Goal: Task Accomplishment & Management: Manage account settings

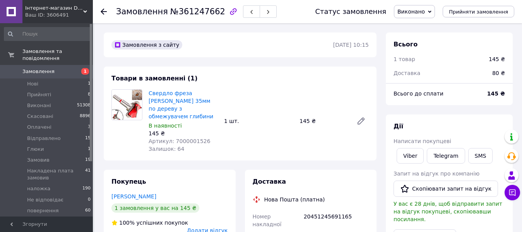
scroll to position [155, 0]
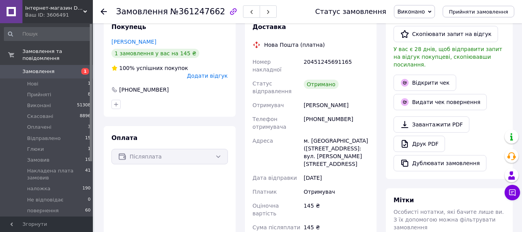
click at [31, 68] on span "Замовлення" at bounding box center [38, 71] width 32 height 7
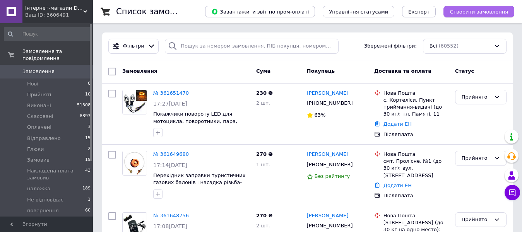
click at [491, 13] on span "Створити замовлення" at bounding box center [479, 12] width 58 height 6
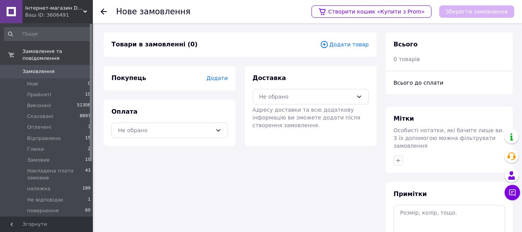
click at [341, 46] on span "Додати товар" at bounding box center [344, 44] width 49 height 9
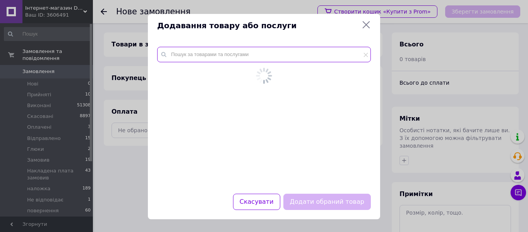
click at [262, 55] on input "text" at bounding box center [264, 54] width 214 height 15
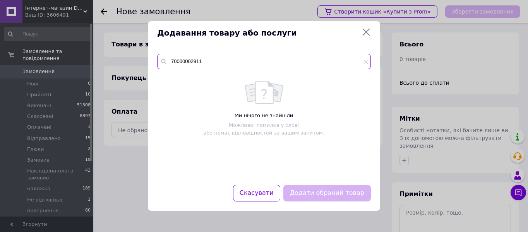
click at [188, 59] on input "70000002911" at bounding box center [264, 61] width 214 height 15
type input "7000002911"
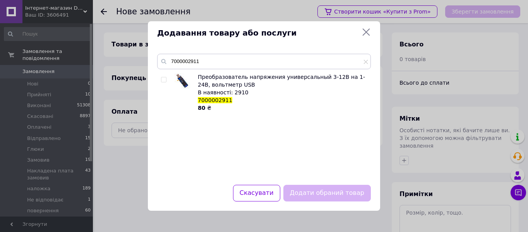
click at [163, 80] on input "checkbox" at bounding box center [163, 79] width 5 height 5
checkbox input "true"
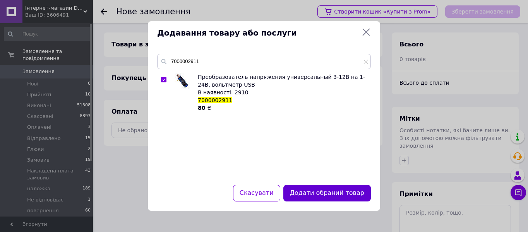
click at [319, 193] on button "Додати обраний товар" at bounding box center [326, 193] width 87 height 17
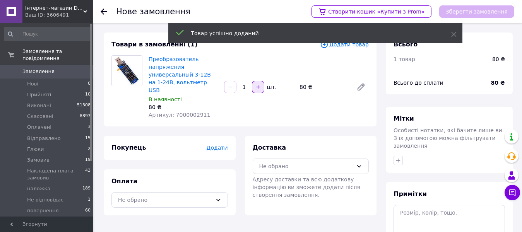
click at [257, 84] on icon "button" at bounding box center [257, 86] width 5 height 5
type input "2"
click at [218, 145] on span "Додати" at bounding box center [216, 148] width 21 height 6
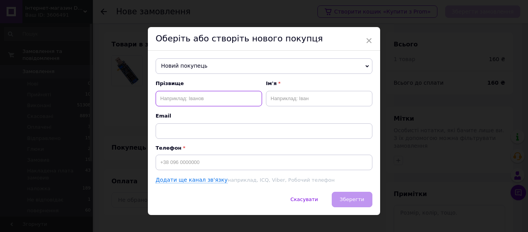
click at [219, 104] on input "text" at bounding box center [209, 98] width 106 height 15
type input "[PERSON_NAME]"
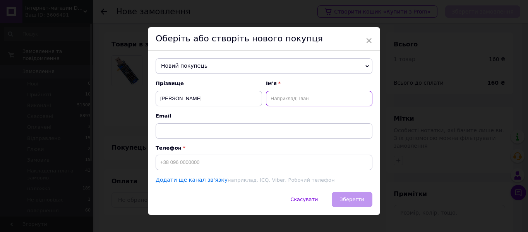
click at [305, 104] on input "text" at bounding box center [319, 98] width 106 height 15
type input "[PERSON_NAME]"
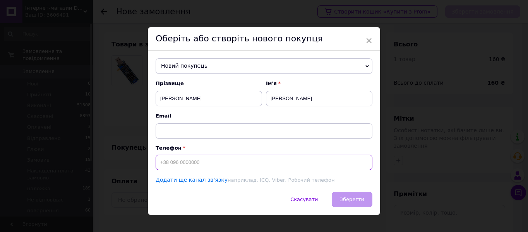
click at [162, 166] on input at bounding box center [264, 162] width 217 height 15
type input "[PHONE_NUMBER]"
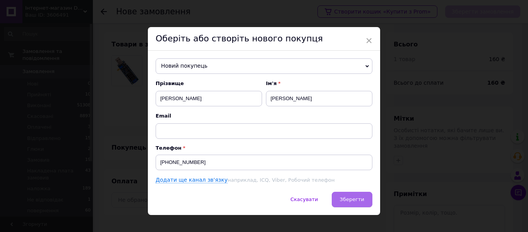
click at [345, 201] on span "Зберегти" at bounding box center [352, 200] width 24 height 6
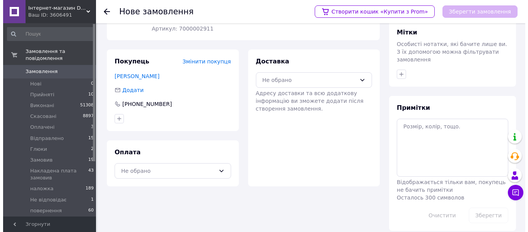
scroll to position [87, 0]
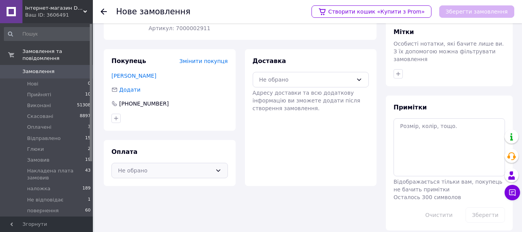
click at [135, 166] on div "Не обрано" at bounding box center [165, 170] width 94 height 9
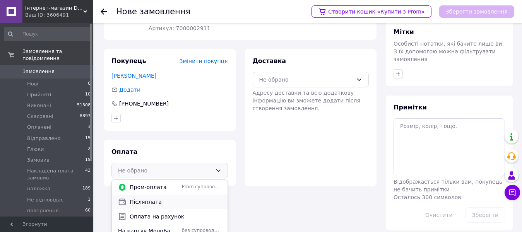
click at [145, 198] on div "Післяплата" at bounding box center [170, 202] width 116 height 15
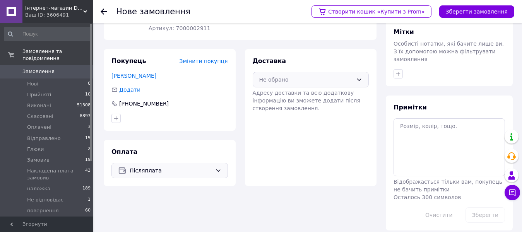
click at [295, 75] on div "Не обрано" at bounding box center [306, 79] width 94 height 9
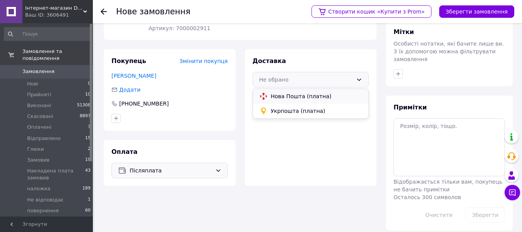
click at [291, 92] on span "Нова Пошта (платна)" at bounding box center [317, 96] width 92 height 8
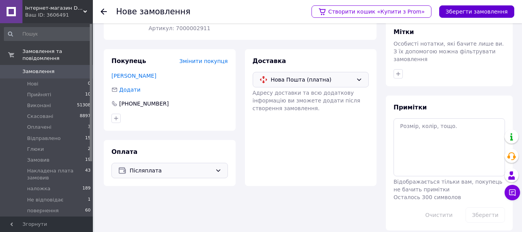
click at [460, 13] on button "Зберегти замовлення" at bounding box center [476, 11] width 75 height 12
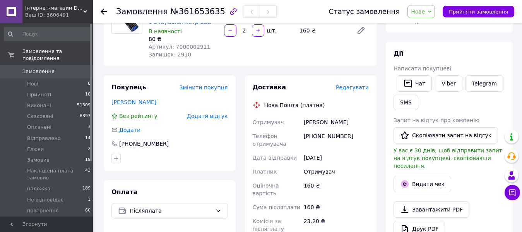
click at [434, 17] on span "Нове" at bounding box center [420, 11] width 27 height 13
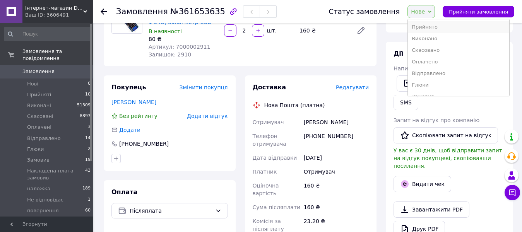
click at [432, 28] on li "Прийнято" at bounding box center [458, 27] width 101 height 12
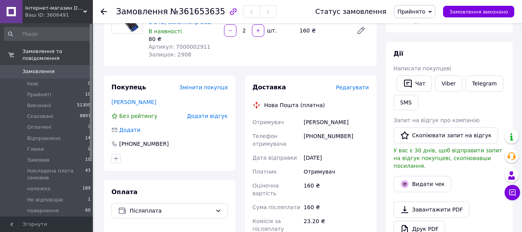
click at [356, 88] on span "Редагувати" at bounding box center [352, 87] width 33 height 6
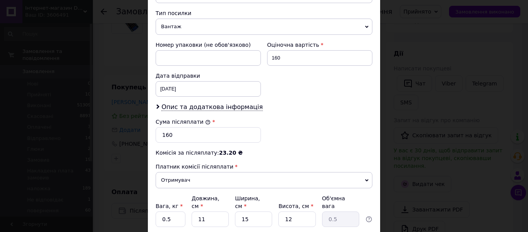
scroll to position [309, 0]
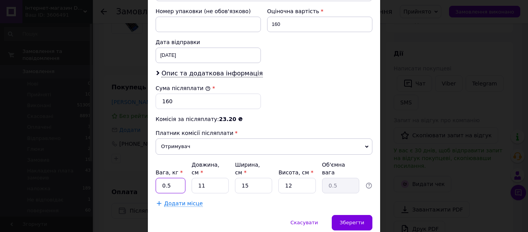
drag, startPoint x: 171, startPoint y: 171, endPoint x: 161, endPoint y: 172, distance: 10.1
click at [161, 178] on input "0.5" at bounding box center [171, 185] width 30 height 15
type input "1"
drag, startPoint x: 205, startPoint y: 173, endPoint x: 197, endPoint y: 172, distance: 8.3
click at [197, 178] on input "11" at bounding box center [209, 185] width 37 height 15
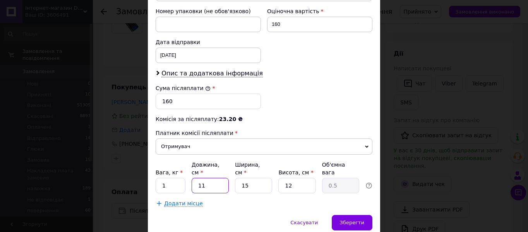
type input "5"
type input "0.23"
type input "5"
drag, startPoint x: 255, startPoint y: 172, endPoint x: 235, endPoint y: 172, distance: 19.7
click at [235, 178] on input "15" at bounding box center [253, 185] width 37 height 15
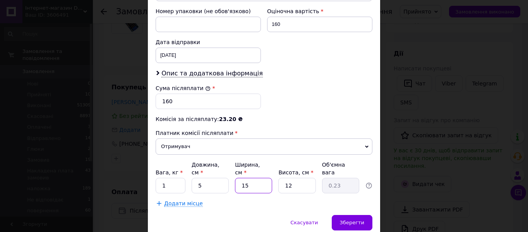
type input "5"
type input "0.1"
type input "5"
drag, startPoint x: 295, startPoint y: 174, endPoint x: 271, endPoint y: 170, distance: 24.7
click at [271, 170] on div "Вага, кг * 1 Довжина, см * 5 Ширина, см * 5 Висота, см * 12 Об'ємна вага 0.1" at bounding box center [264, 177] width 217 height 32
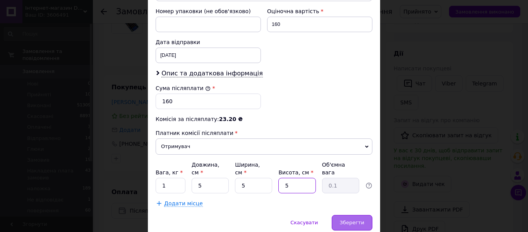
type input "5"
click at [360, 215] on div "Зберегти" at bounding box center [352, 222] width 41 height 15
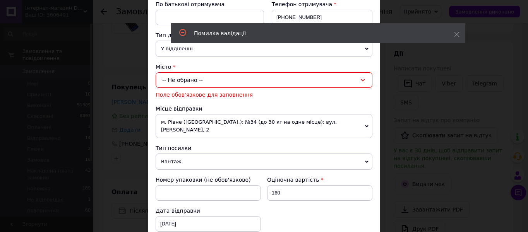
scroll to position [127, 0]
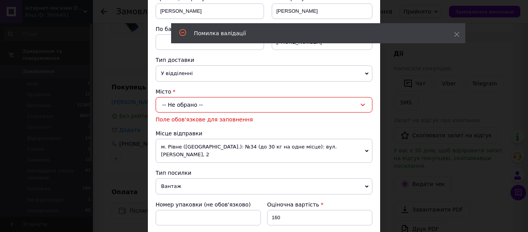
click at [209, 106] on div "-- Не обрано --" at bounding box center [264, 104] width 217 height 15
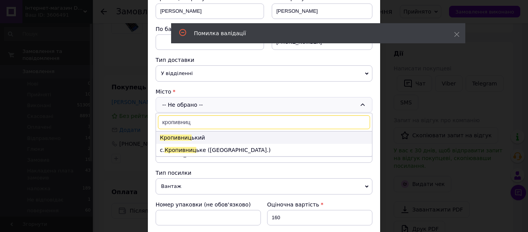
type input "кропивниц"
click at [202, 139] on li "Кропивниц ький" at bounding box center [264, 138] width 216 height 12
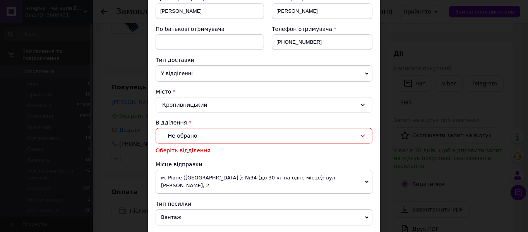
click at [200, 139] on div "-- Не обрано --" at bounding box center [264, 135] width 217 height 15
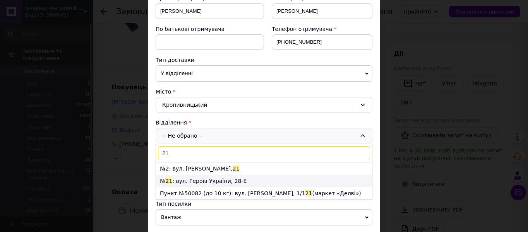
type input "21"
click at [198, 176] on li "№ 21 : вул. Героїв України, 28-Е" at bounding box center [264, 181] width 216 height 12
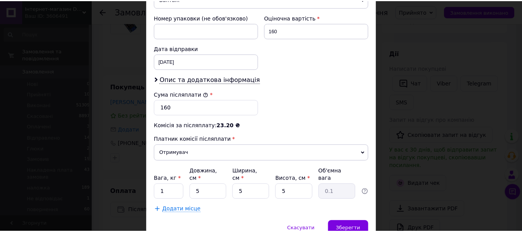
scroll to position [358, 0]
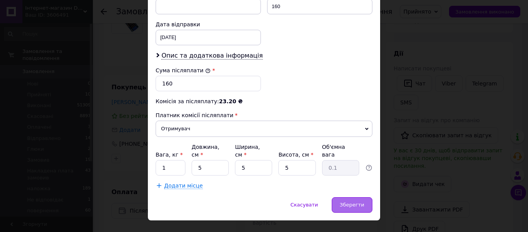
click at [343, 197] on div "Зберегти" at bounding box center [352, 204] width 41 height 15
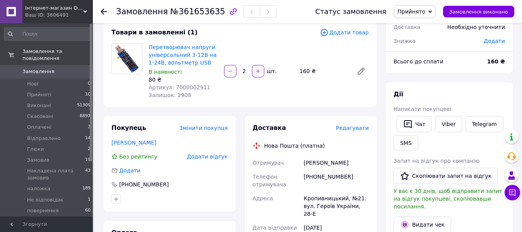
scroll to position [116, 0]
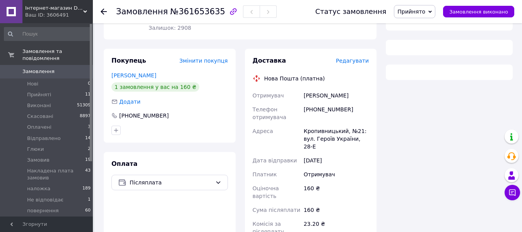
scroll to position [116, 0]
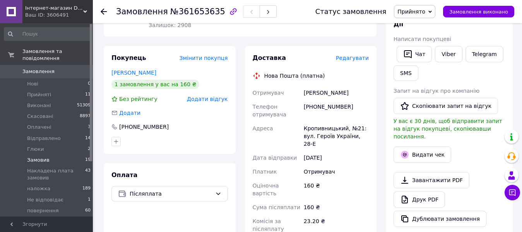
click at [36, 157] on span "Замовив" at bounding box center [38, 160] width 22 height 7
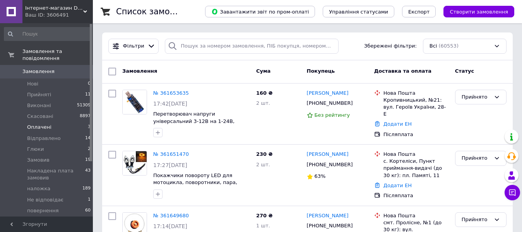
click at [261, 55] on div "Фільтри Збережені фільтри: Всі (60553)" at bounding box center [307, 46] width 410 height 28
click at [32, 157] on span "Замовив" at bounding box center [38, 160] width 22 height 7
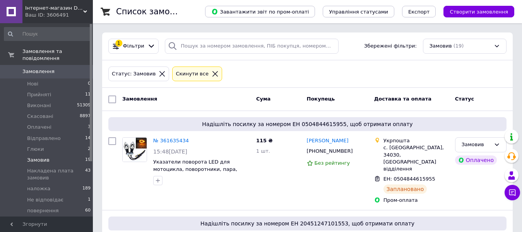
click at [117, 96] on div at bounding box center [112, 99] width 14 height 14
click at [113, 97] on input "checkbox" at bounding box center [112, 100] width 8 height 8
checkbox input "true"
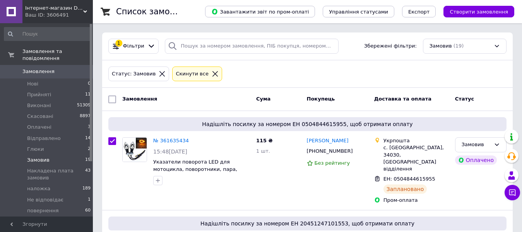
checkbox input "true"
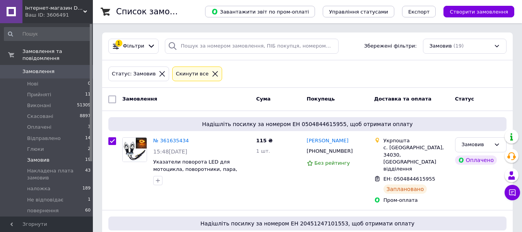
checkbox input "true"
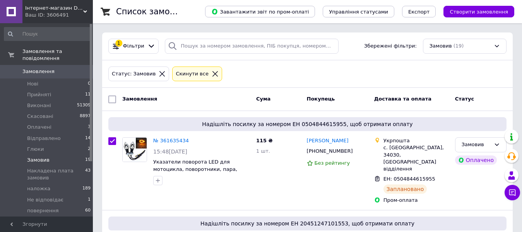
checkbox input "true"
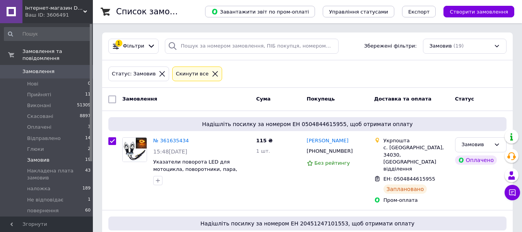
checkbox input "true"
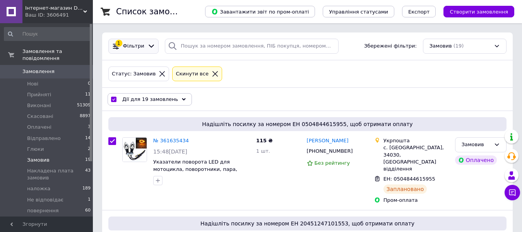
click at [137, 47] on span "Фільтри" at bounding box center [133, 46] width 21 height 7
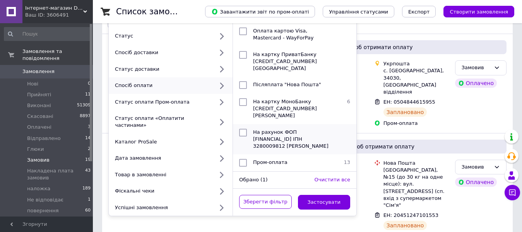
scroll to position [77, 0]
click at [275, 159] on span "Пром-оплата" at bounding box center [270, 162] width 34 height 6
checkbox input "true"
click at [308, 196] on button "Застосувати" at bounding box center [324, 202] width 53 height 15
checkbox input "false"
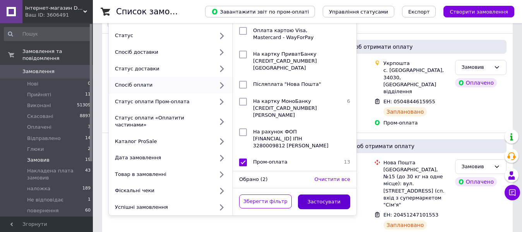
checkbox input "false"
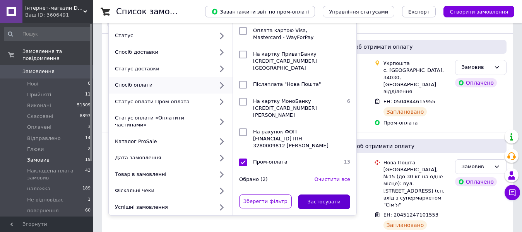
checkbox input "false"
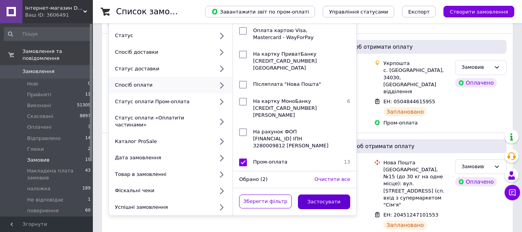
checkbox input "false"
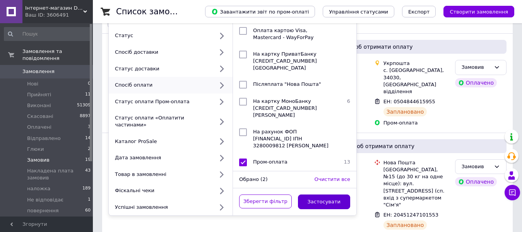
checkbox input "false"
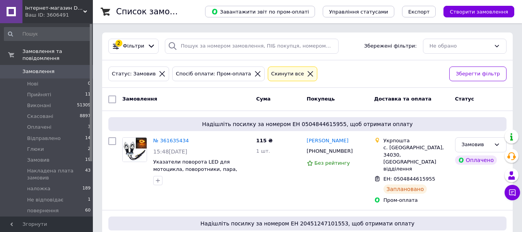
click at [111, 102] on input "checkbox" at bounding box center [112, 100] width 8 height 8
checkbox input "true"
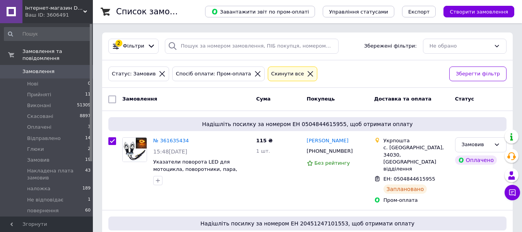
checkbox input "true"
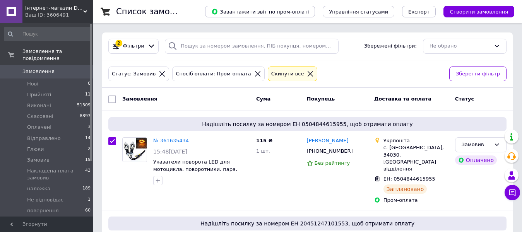
checkbox input "true"
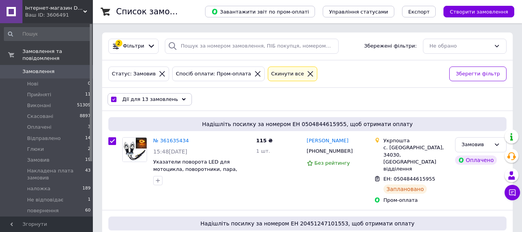
click at [148, 101] on span "Дії для 13 замовлень" at bounding box center [150, 99] width 56 height 7
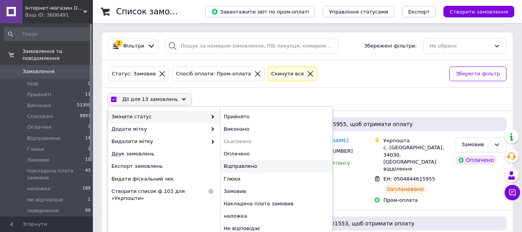
click at [239, 168] on div "Відправлено" at bounding box center [276, 166] width 112 height 12
checkbox input "false"
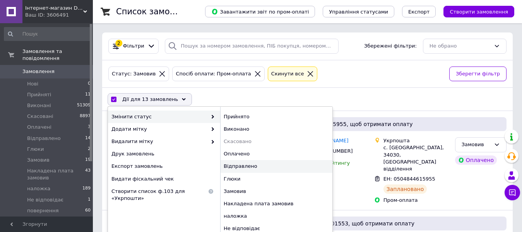
checkbox input "false"
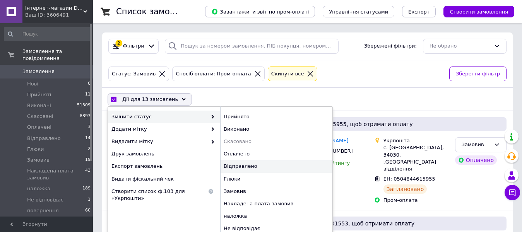
checkbox input "false"
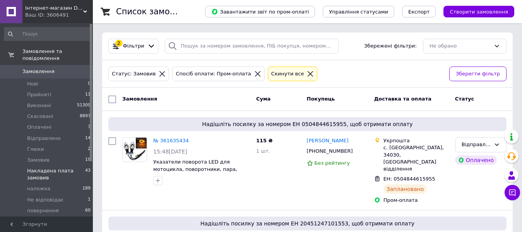
click at [29, 168] on span "Накладена плата замовив" at bounding box center [56, 175] width 58 height 14
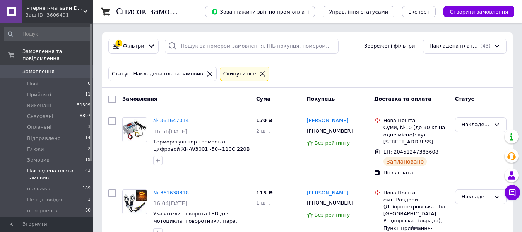
click at [111, 101] on input "checkbox" at bounding box center [112, 100] width 8 height 8
checkbox input "true"
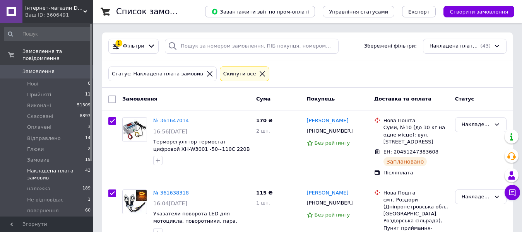
checkbox input "true"
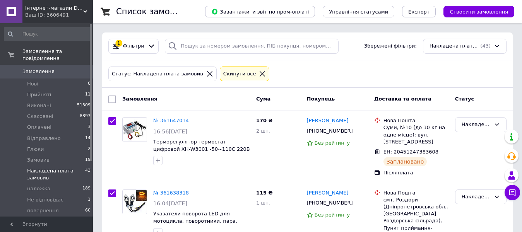
checkbox input "true"
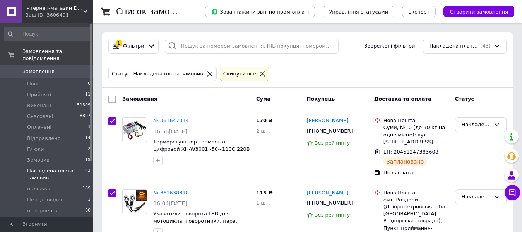
checkbox input "true"
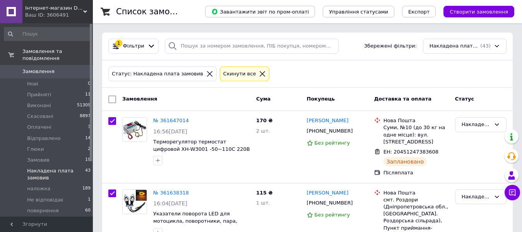
checkbox input "true"
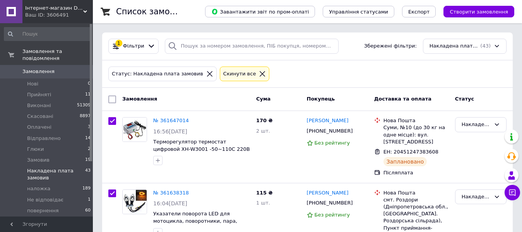
checkbox input "true"
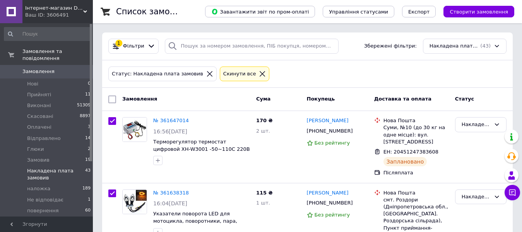
checkbox input "true"
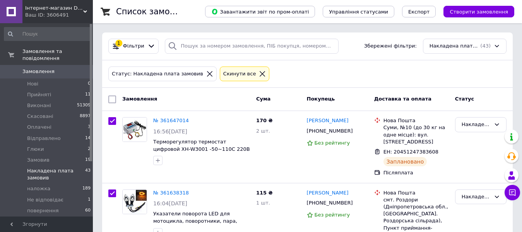
checkbox input "true"
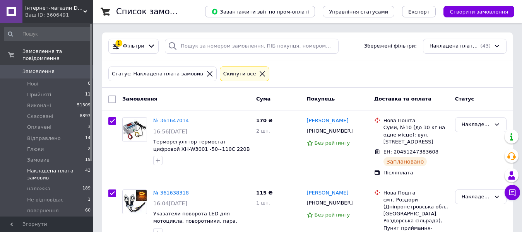
checkbox input "true"
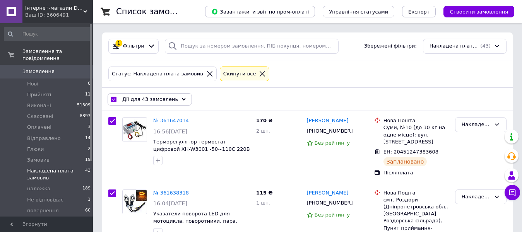
click at [156, 103] on span "Дії для 43 замовлень" at bounding box center [150, 99] width 56 height 7
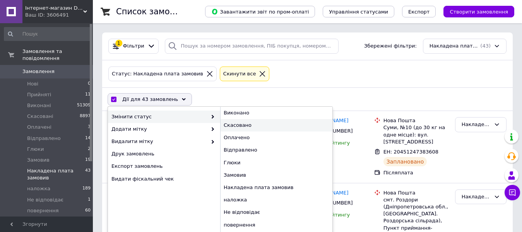
scroll to position [25, 0]
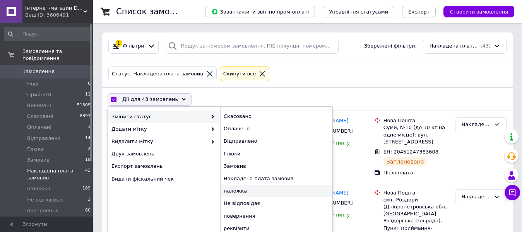
click at [247, 193] on div "наложка" at bounding box center [276, 191] width 112 height 12
checkbox input "false"
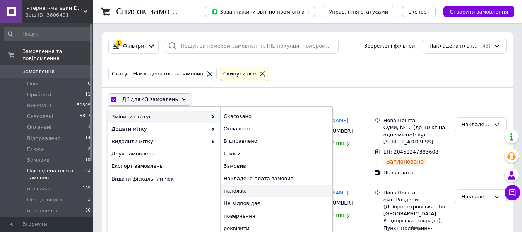
checkbox input "false"
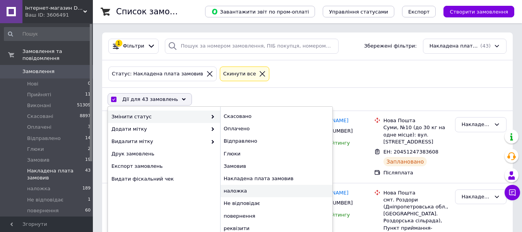
checkbox input "false"
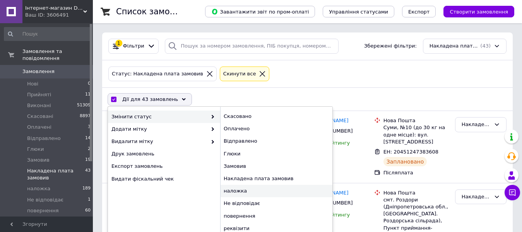
checkbox input "false"
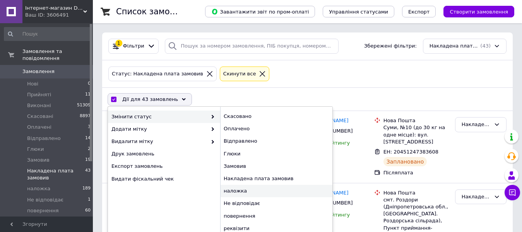
checkbox input "false"
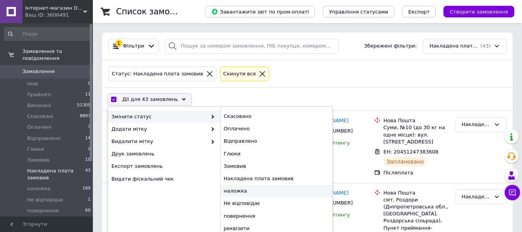
checkbox input "false"
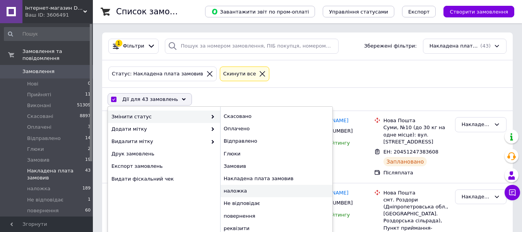
checkbox input "false"
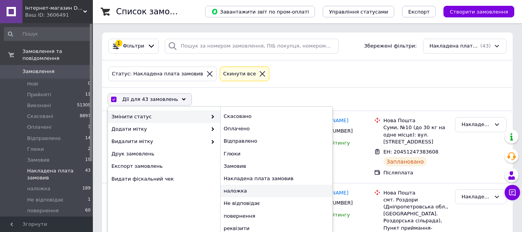
checkbox input "false"
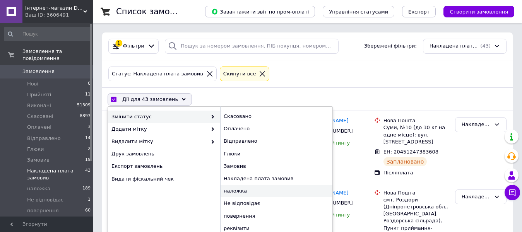
checkbox input "false"
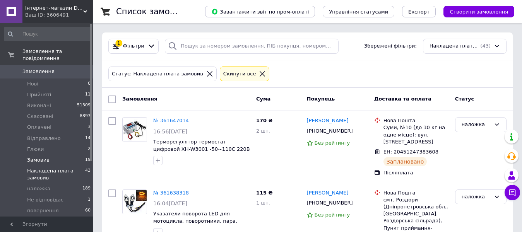
click at [34, 157] on span "Замовив" at bounding box center [38, 160] width 22 height 7
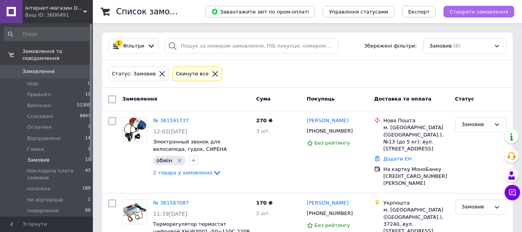
click at [480, 10] on span "Створити замовлення" at bounding box center [479, 12] width 58 height 6
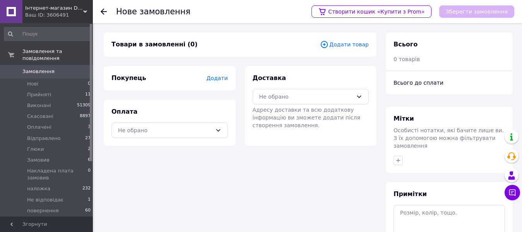
click at [347, 44] on span "Додати товар" at bounding box center [344, 44] width 49 height 9
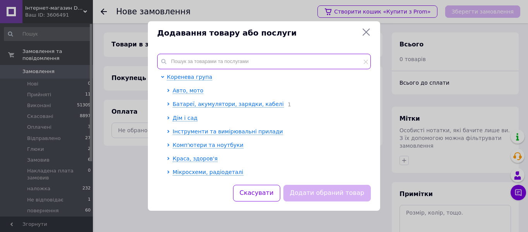
paste input "7000000034"
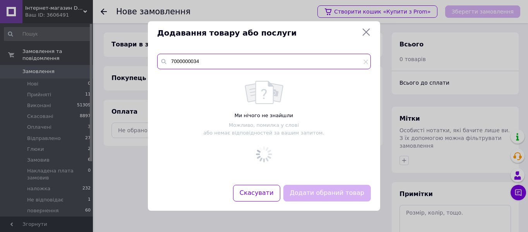
type input "7000000034"
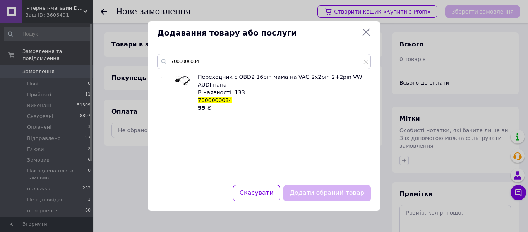
click at [164, 78] on input "checkbox" at bounding box center [163, 79] width 5 height 5
checkbox input "true"
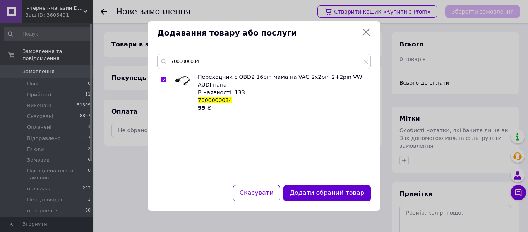
click at [338, 198] on button "Додати обраний товар" at bounding box center [326, 193] width 87 height 17
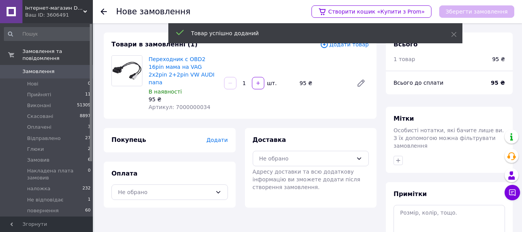
click at [218, 137] on span "Додати" at bounding box center [216, 140] width 21 height 6
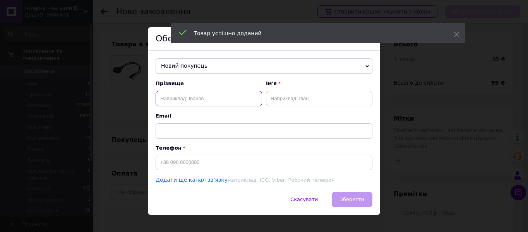
click at [198, 101] on input "text" at bounding box center [209, 98] width 106 height 15
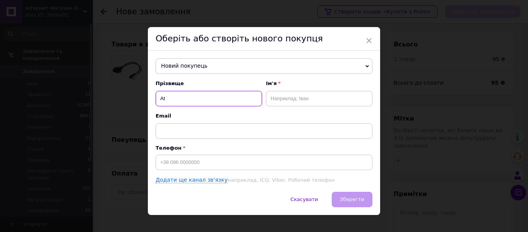
type input "A"
type input "Федчик"
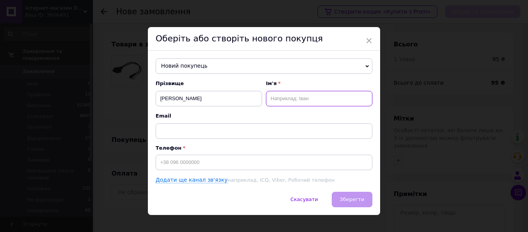
click at [273, 101] on input "text" at bounding box center [319, 98] width 106 height 15
type input "Назарій"
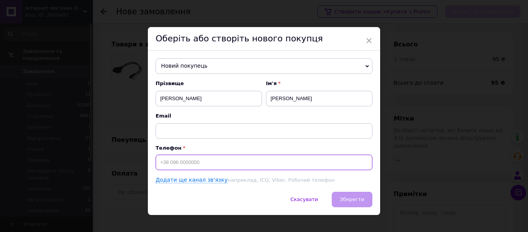
click at [219, 162] on input at bounding box center [264, 162] width 217 height 15
type input "[PHONE_NUMBER]"
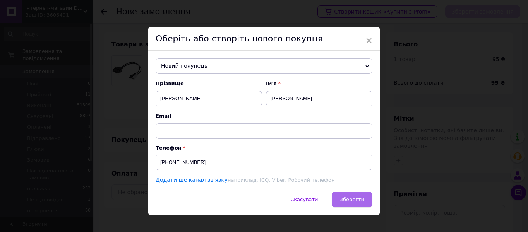
click at [354, 201] on span "Зберегти" at bounding box center [352, 200] width 24 height 6
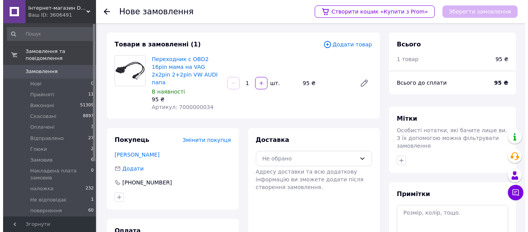
scroll to position [87, 0]
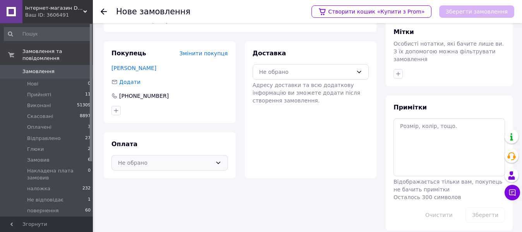
click at [170, 159] on div "Не обрано" at bounding box center [165, 163] width 94 height 9
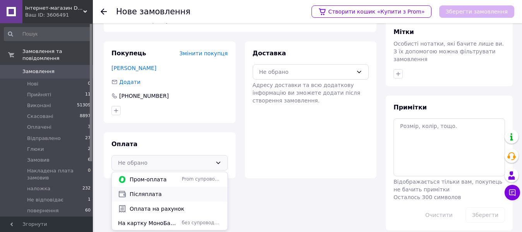
click at [147, 190] on span "Післяплата" at bounding box center [176, 194] width 92 height 8
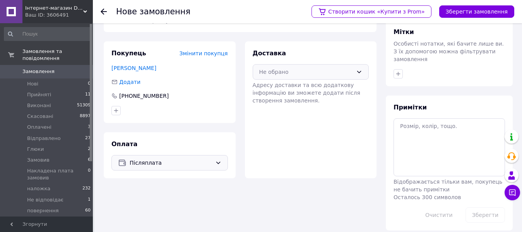
click at [275, 68] on div "Не обрано" at bounding box center [306, 72] width 94 height 9
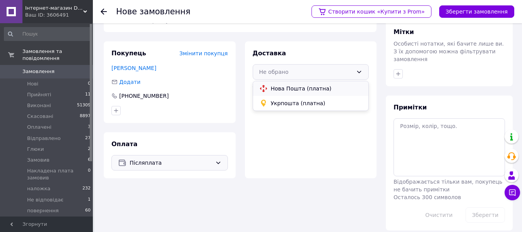
click at [283, 85] on span "Нова Пошта (платна)" at bounding box center [317, 89] width 92 height 8
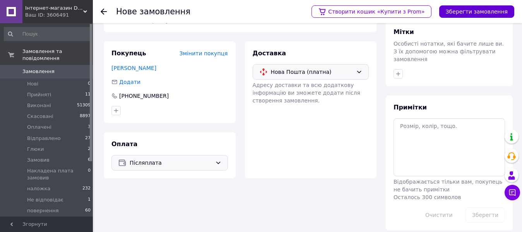
click at [455, 10] on button "Зберегти замовлення" at bounding box center [476, 11] width 75 height 12
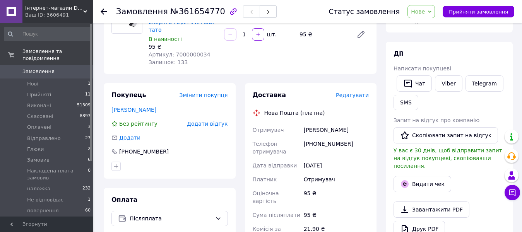
click at [353, 92] on span "Редагувати" at bounding box center [352, 95] width 33 height 6
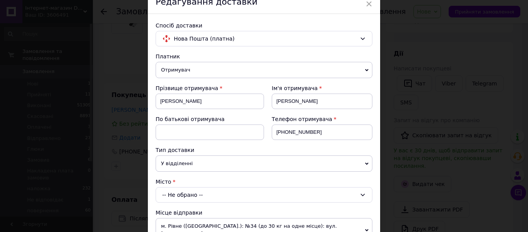
scroll to position [116, 0]
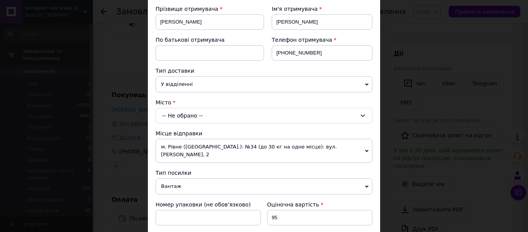
click at [188, 109] on div "-- Не обрано --" at bounding box center [264, 115] width 217 height 15
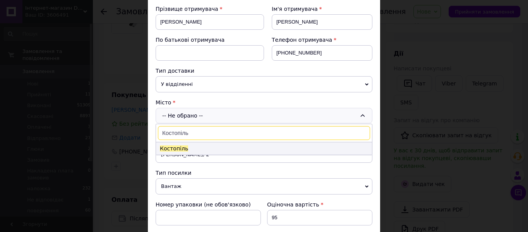
type input "Костопіль"
click at [209, 150] on li "Костопіль" at bounding box center [264, 148] width 216 height 12
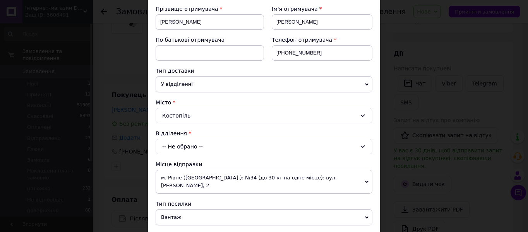
click at [209, 147] on div "-- Не обрано --" at bounding box center [264, 146] width 217 height 15
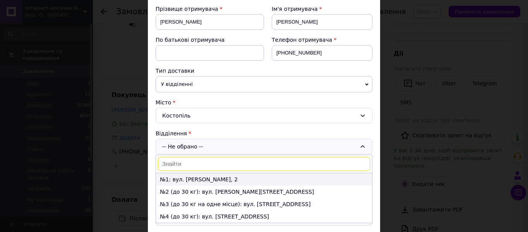
click at [202, 178] on li "№1: вул. Пилипа Орлика, 2" at bounding box center [264, 179] width 216 height 12
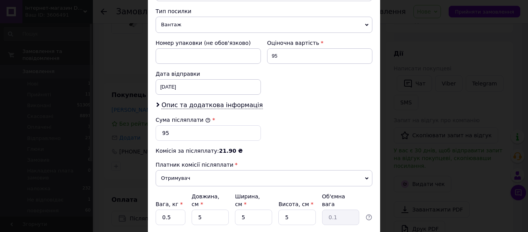
scroll to position [309, 0]
drag, startPoint x: 288, startPoint y: 48, endPoint x: 267, endPoint y: 47, distance: 21.3
click at [267, 48] on input "95" at bounding box center [319, 55] width 105 height 15
type input "100"
drag, startPoint x: 179, startPoint y: 125, endPoint x: 158, endPoint y: 125, distance: 20.9
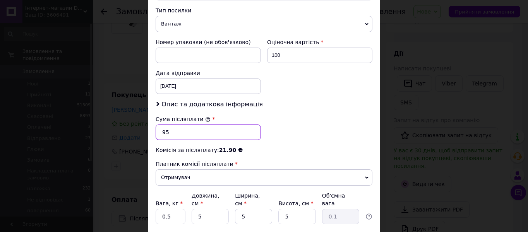
click at [158, 125] on input "95" at bounding box center [208, 132] width 105 height 15
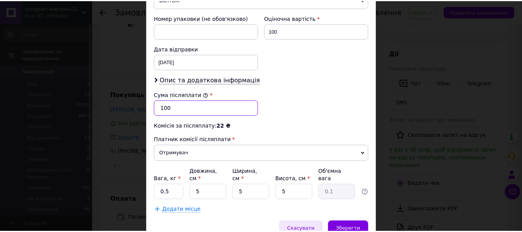
scroll to position [358, 0]
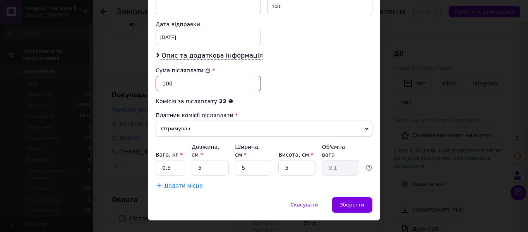
type input "100"
drag, startPoint x: 173, startPoint y: 152, endPoint x: 156, endPoint y: 152, distance: 16.6
click at [156, 160] on input "0.5" at bounding box center [171, 167] width 30 height 15
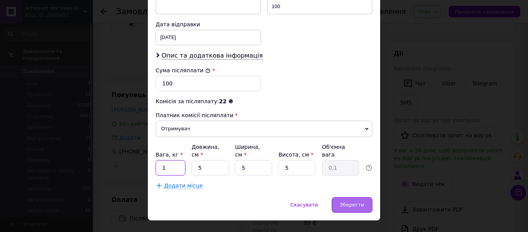
type input "1"
click at [367, 197] on div "Зберегти" at bounding box center [352, 204] width 41 height 15
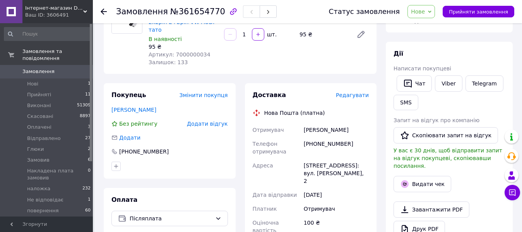
click at [425, 14] on span "Нове" at bounding box center [418, 12] width 14 height 6
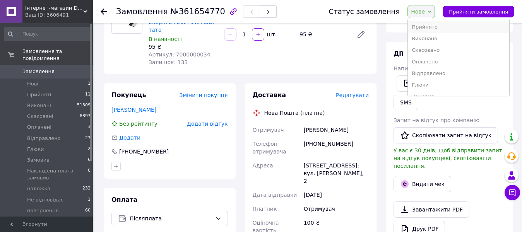
click at [432, 26] on li "Прийнято" at bounding box center [458, 27] width 101 height 12
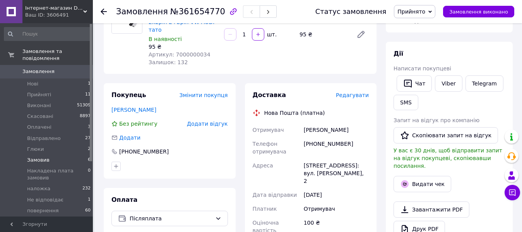
click at [33, 157] on span "Замовив" at bounding box center [38, 160] width 22 height 7
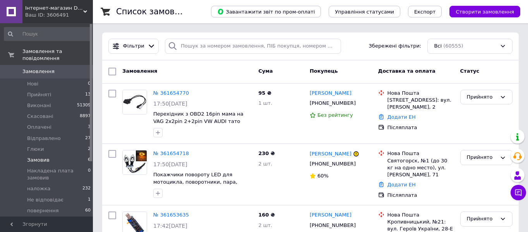
click at [34, 157] on span "Замовив" at bounding box center [38, 160] width 22 height 7
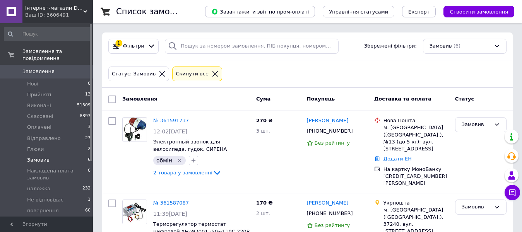
click at [112, 101] on input "checkbox" at bounding box center [112, 100] width 8 height 8
checkbox input "true"
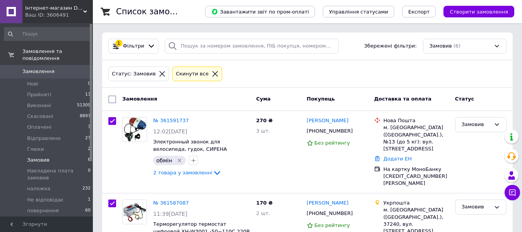
checkbox input "true"
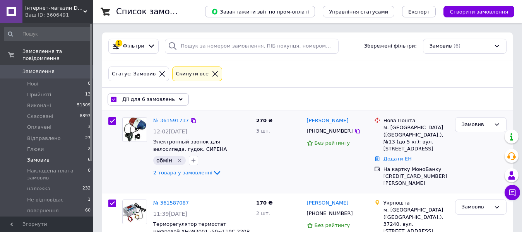
click at [109, 121] on input "checkbox" at bounding box center [112, 121] width 8 height 8
checkbox input "false"
checkbox input "true"
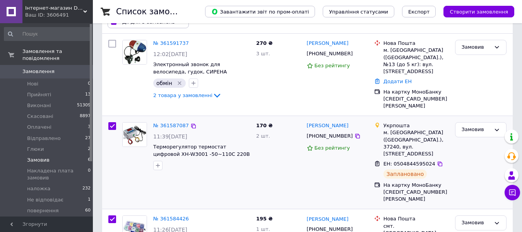
click at [109, 122] on input "checkbox" at bounding box center [112, 126] width 8 height 8
checkbox input "false"
checkbox input "true"
click at [113, 215] on input "checkbox" at bounding box center [112, 219] width 8 height 8
checkbox input "false"
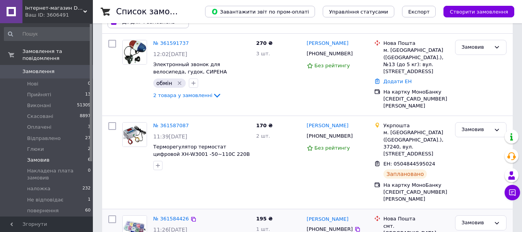
checkbox input "true"
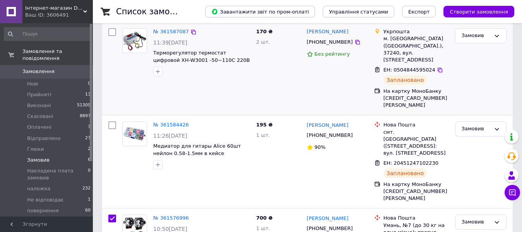
scroll to position [232, 0]
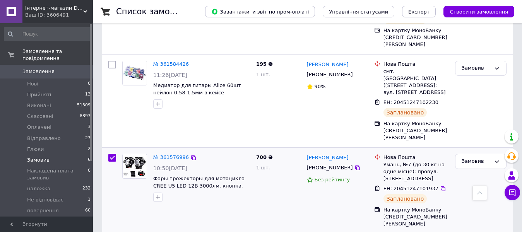
drag, startPoint x: 113, startPoint y: 146, endPoint x: 132, endPoint y: 146, distance: 18.6
click at [113, 154] on input "checkbox" at bounding box center [112, 158] width 8 height 8
checkbox input "false"
checkbox input "true"
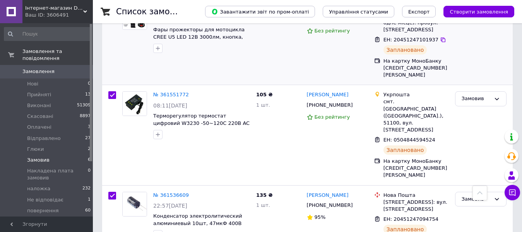
scroll to position [387, 0]
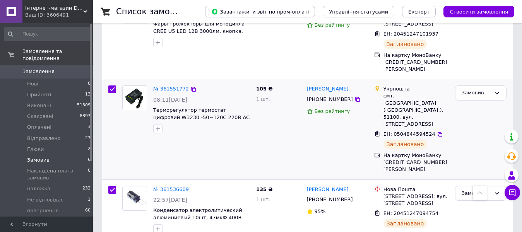
click at [111, 85] on input "checkbox" at bounding box center [112, 89] width 8 height 8
checkbox input "false"
click at [111, 183] on div at bounding box center [112, 219] width 14 height 73
checkbox input "true"
click at [114, 186] on input "checkbox" at bounding box center [112, 190] width 8 height 8
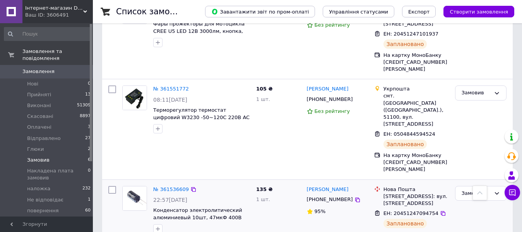
checkbox input "false"
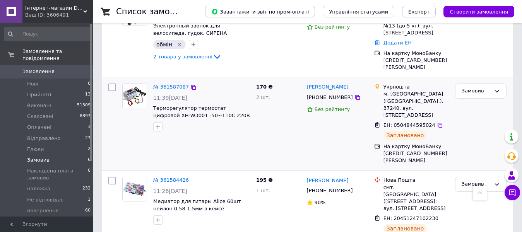
scroll to position [39, 0]
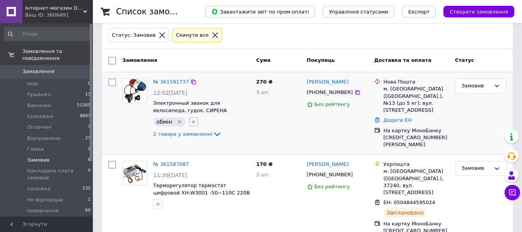
click at [195, 121] on icon "button" at bounding box center [193, 122] width 6 height 6
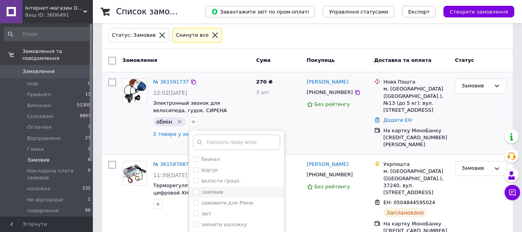
click at [221, 193] on div "замовив" at bounding box center [236, 192] width 87 height 7
checkbox input "true"
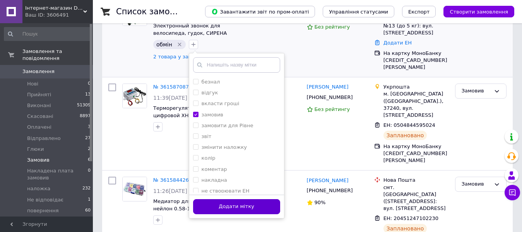
click at [239, 204] on button "Додати мітку" at bounding box center [236, 206] width 87 height 15
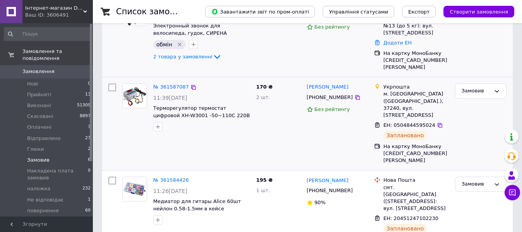
scroll to position [39, 0]
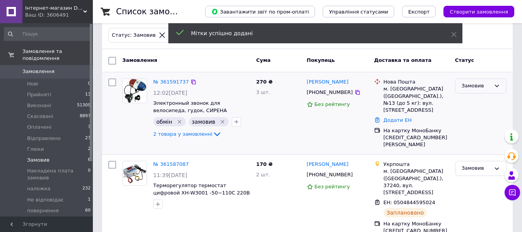
click at [477, 90] on div "Замовив" at bounding box center [476, 86] width 29 height 8
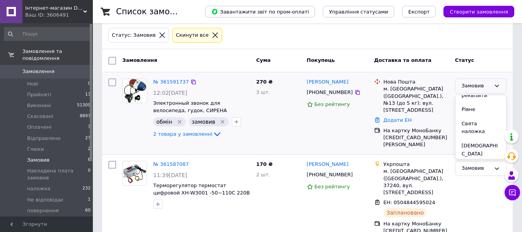
click at [471, 169] on li "Уточнення" at bounding box center [480, 176] width 51 height 14
click at [32, 157] on span "Замовив" at bounding box center [38, 160] width 22 height 7
click at [39, 157] on span "Замовив" at bounding box center [38, 160] width 22 height 7
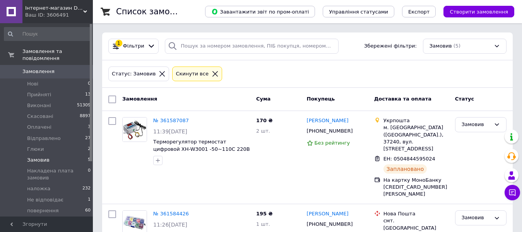
click at [111, 97] on input "checkbox" at bounding box center [112, 100] width 8 height 8
checkbox input "true"
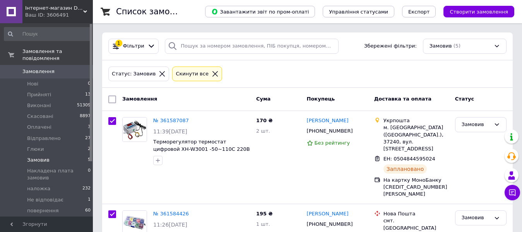
checkbox input "true"
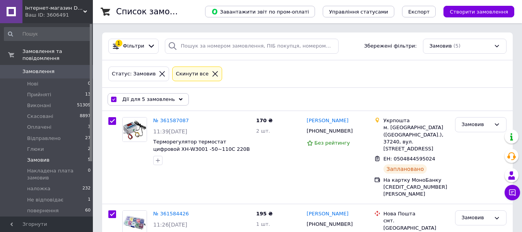
click at [132, 100] on span "Дії для 5 замовлень" at bounding box center [148, 99] width 53 height 7
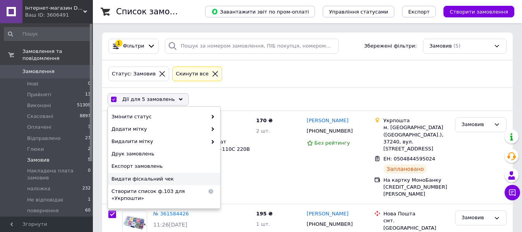
click at [147, 182] on span "Видати фіскальний чек" at bounding box center [162, 179] width 103 height 7
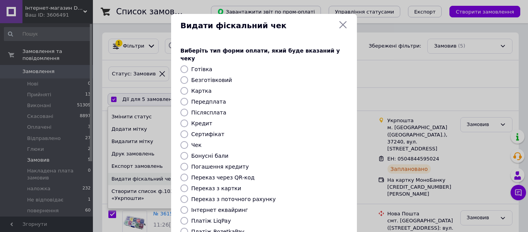
click at [202, 77] on label "Безготівковий" at bounding box center [211, 80] width 41 height 6
click at [188, 76] on input "Безготівковий" at bounding box center [184, 80] width 8 height 8
radio input "true"
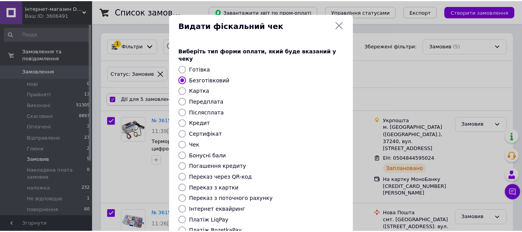
scroll to position [66, 0]
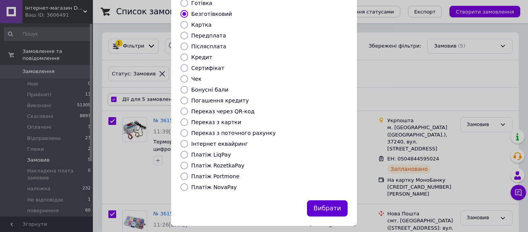
click at [332, 200] on button "Вибрати" at bounding box center [327, 208] width 41 height 17
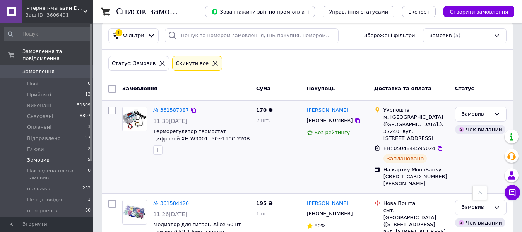
scroll to position [10, 0]
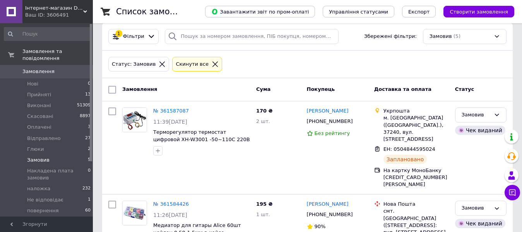
click at [114, 91] on input "checkbox" at bounding box center [112, 90] width 8 height 8
checkbox input "true"
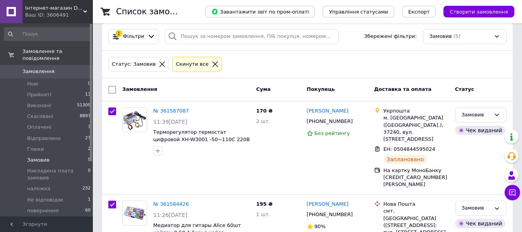
checkbox input "true"
click at [152, 91] on span "Дії для 5 замовлень" at bounding box center [148, 89] width 53 height 7
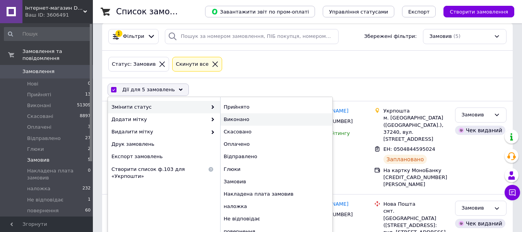
click at [227, 121] on div "Виконано" at bounding box center [276, 119] width 112 height 12
checkbox input "false"
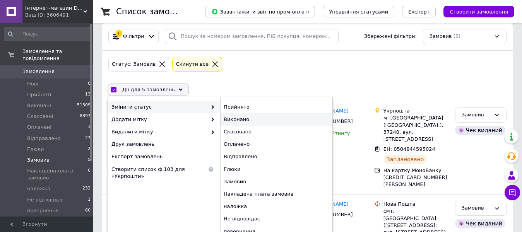
checkbox input "false"
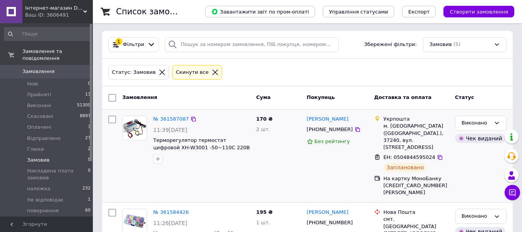
scroll to position [0, 0]
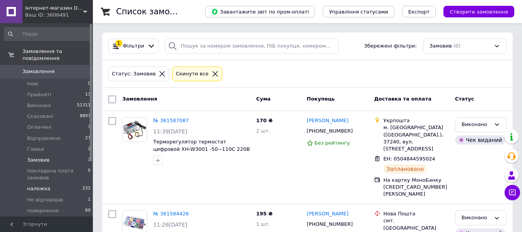
click at [36, 185] on span "наложка" at bounding box center [38, 188] width 23 height 7
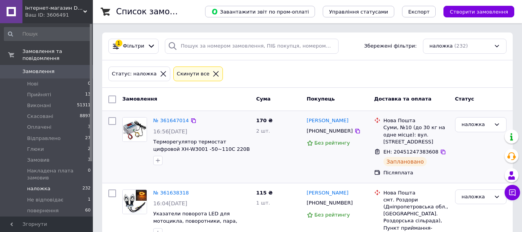
click at [266, 166] on div "170 ₴ 2 шт." at bounding box center [278, 147] width 51 height 66
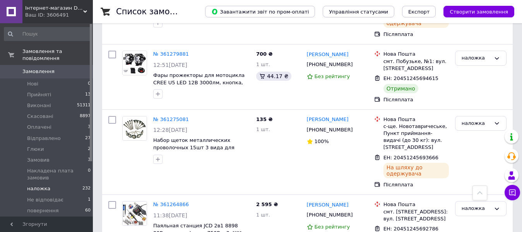
scroll to position [7417, 0]
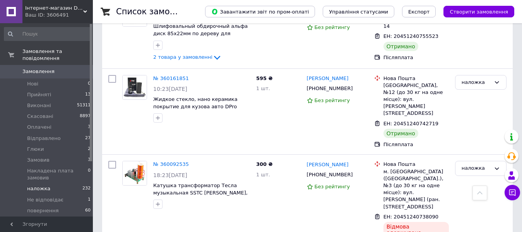
scroll to position [1927, 0]
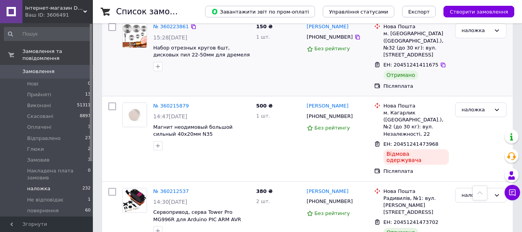
scroll to position [1270, 0]
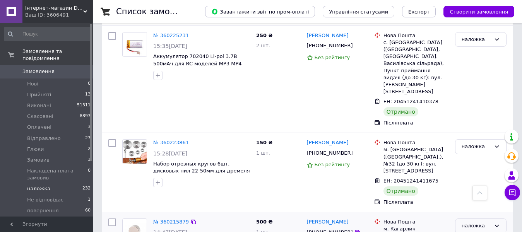
click at [470, 222] on div "наложка" at bounding box center [476, 226] width 29 height 8
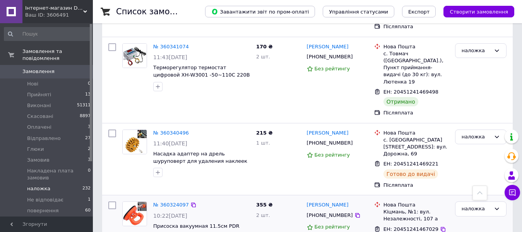
scroll to position [612, 0]
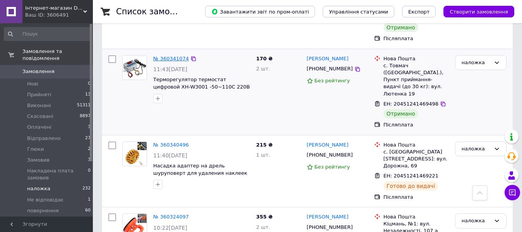
drag, startPoint x: 168, startPoint y: 103, endPoint x: 173, endPoint y: 29, distance: 74.8
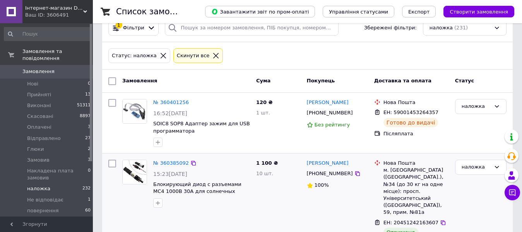
scroll to position [0, 0]
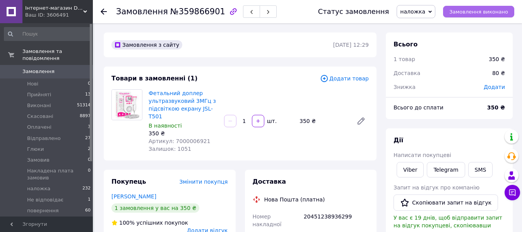
click at [472, 13] on span "Замовлення виконано" at bounding box center [478, 12] width 59 height 6
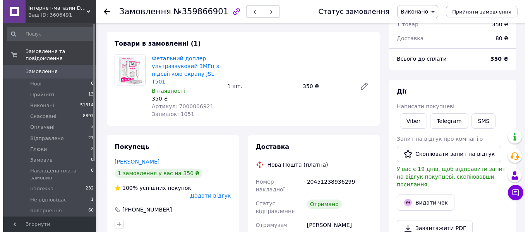
scroll to position [77, 0]
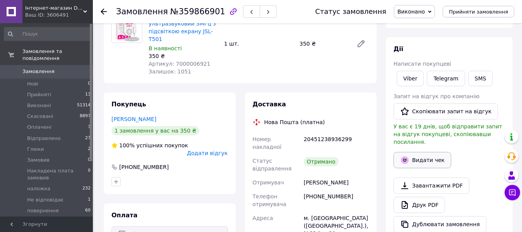
click at [429, 152] on button "Видати чек" at bounding box center [422, 160] width 58 height 16
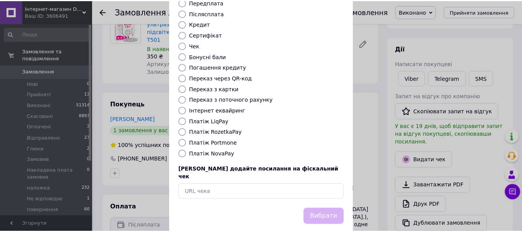
scroll to position [100, 0]
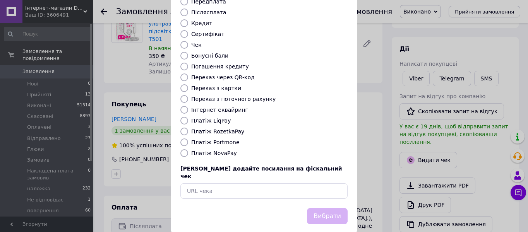
click at [218, 150] on label "Платіж NovaPay" at bounding box center [214, 153] width 46 height 6
click at [188, 149] on input "Платіж NovaPay" at bounding box center [184, 153] width 8 height 8
radio input "true"
click at [315, 208] on button "Вибрати" at bounding box center [327, 216] width 41 height 17
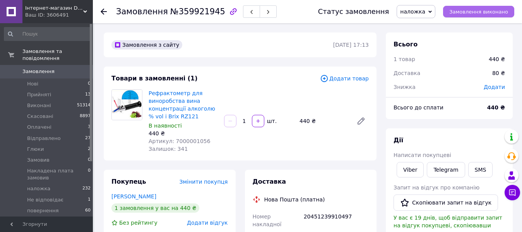
click at [476, 15] on span "Замовлення виконано" at bounding box center [478, 12] width 59 height 6
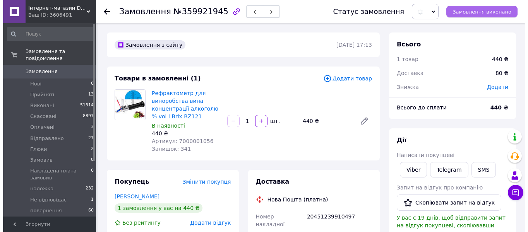
scroll to position [116, 0]
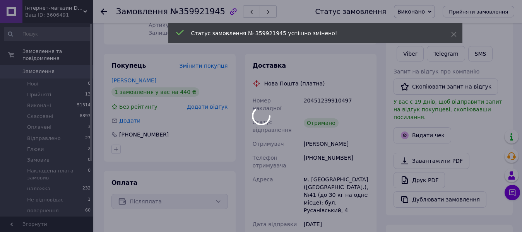
click at [416, 125] on div at bounding box center [261, 116] width 522 height 232
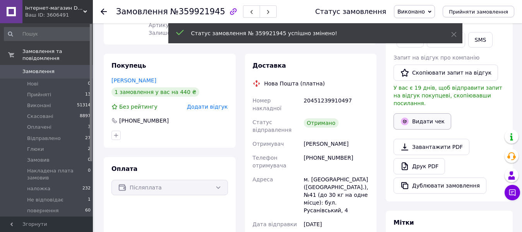
click at [429, 121] on button "Видати чек" at bounding box center [422, 121] width 58 height 16
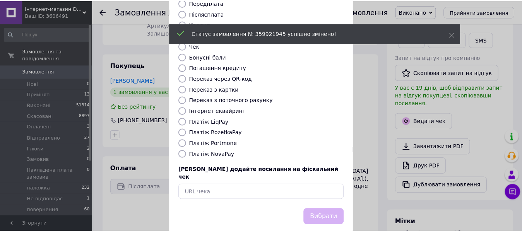
scroll to position [100, 0]
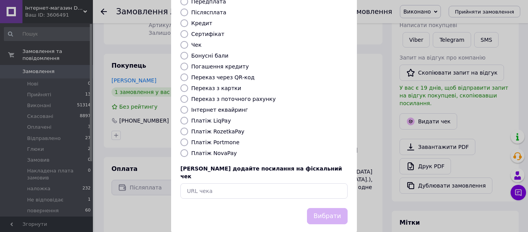
click at [226, 150] on label "Платіж NovaPay" at bounding box center [214, 153] width 46 height 6
click at [188, 149] on input "Платіж NovaPay" at bounding box center [184, 153] width 8 height 8
radio input "true"
click at [319, 208] on button "Вибрати" at bounding box center [327, 216] width 41 height 17
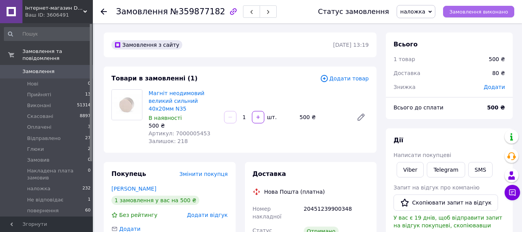
click at [477, 11] on span "Замовлення виконано" at bounding box center [478, 12] width 59 height 6
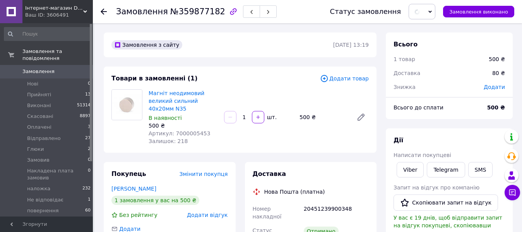
scroll to position [116, 0]
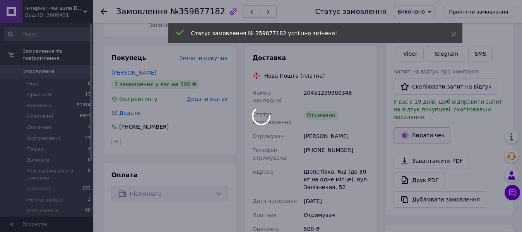
click at [429, 129] on div at bounding box center [261, 116] width 522 height 232
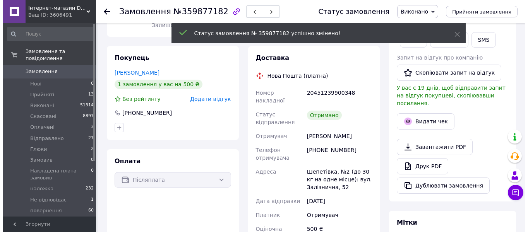
scroll to position [12, 0]
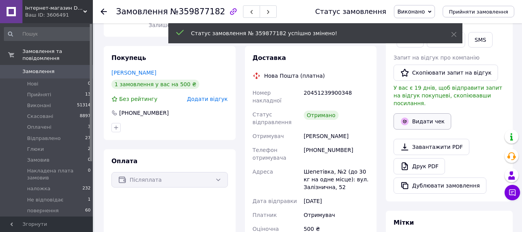
click at [427, 113] on button "Видати чек" at bounding box center [422, 121] width 58 height 16
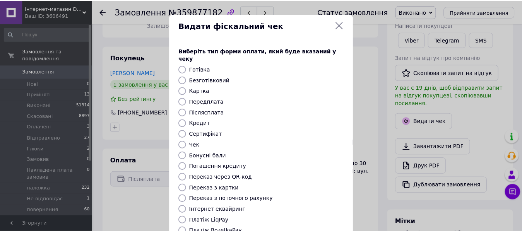
scroll to position [100, 0]
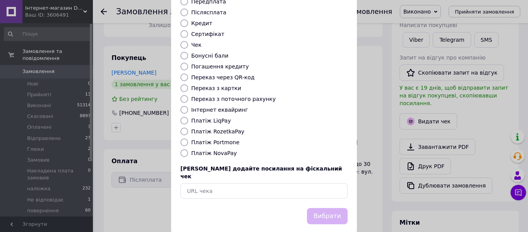
click at [209, 150] on label "Платіж NovaPay" at bounding box center [214, 153] width 46 height 6
click at [188, 149] on input "Платіж NovaPay" at bounding box center [184, 153] width 8 height 8
radio input "true"
click at [333, 208] on button "Вибрати" at bounding box center [327, 216] width 41 height 17
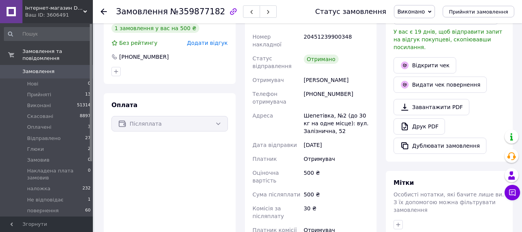
scroll to position [193, 0]
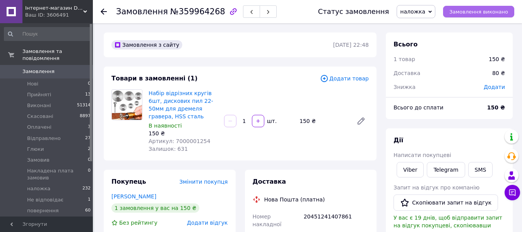
click at [462, 9] on span "Замовлення виконано" at bounding box center [478, 12] width 59 height 6
click at [463, 11] on span "Замовлення виконано" at bounding box center [478, 12] width 59 height 6
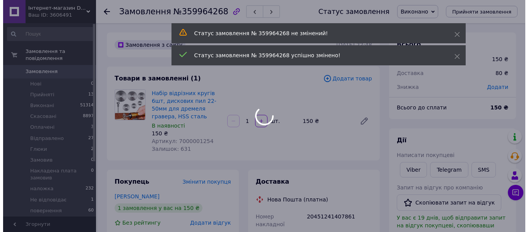
scroll to position [77, 0]
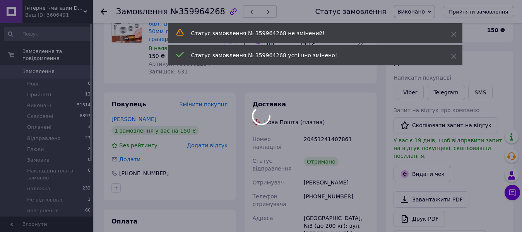
click at [421, 168] on div at bounding box center [261, 116] width 522 height 232
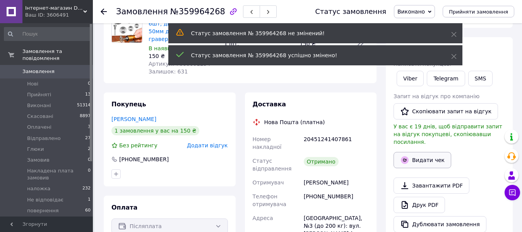
click at [428, 153] on button "Видати чек" at bounding box center [422, 160] width 58 height 16
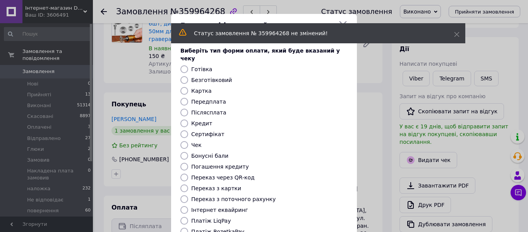
radio input "true"
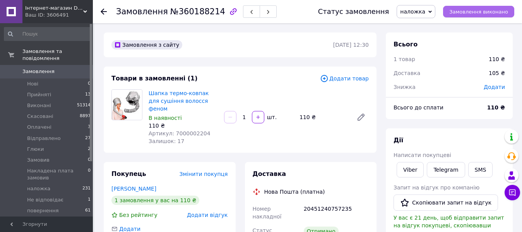
click at [469, 12] on span "Замовлення виконано" at bounding box center [478, 12] width 59 height 6
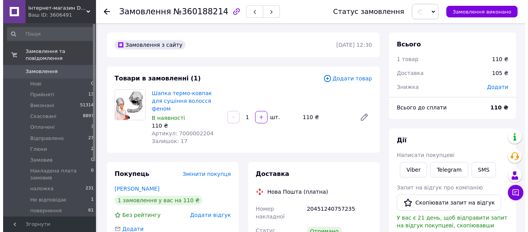
scroll to position [77, 0]
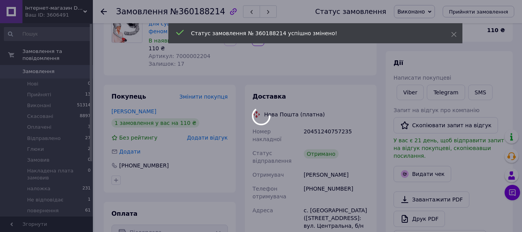
click at [438, 168] on div at bounding box center [261, 116] width 522 height 232
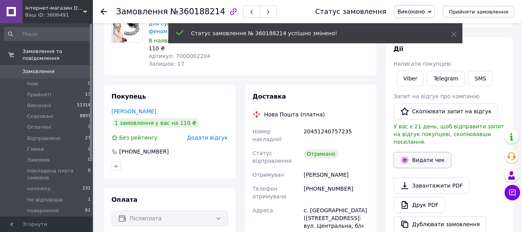
click at [434, 155] on button "Видати чек" at bounding box center [422, 160] width 58 height 16
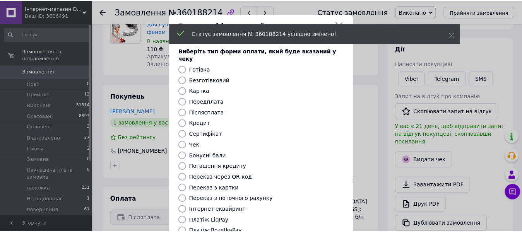
scroll to position [100, 0]
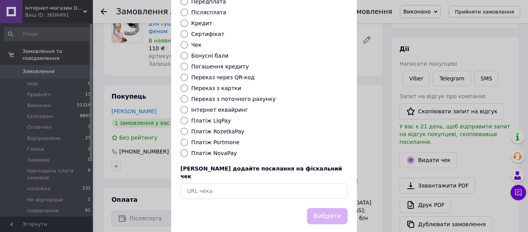
click at [222, 150] on label "Платіж NovaPay" at bounding box center [214, 153] width 46 height 6
click at [188, 149] on input "Платіж NovaPay" at bounding box center [184, 153] width 8 height 8
radio input "true"
click at [328, 208] on button "Вибрати" at bounding box center [327, 216] width 41 height 17
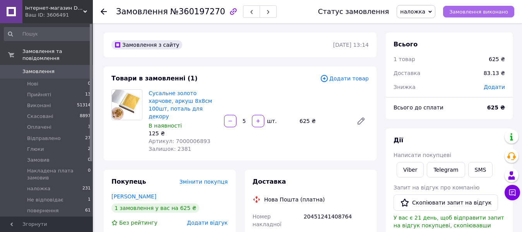
click at [470, 12] on span "Замовлення виконано" at bounding box center [478, 12] width 59 height 6
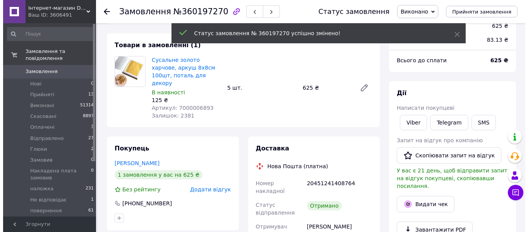
scroll to position [116, 0]
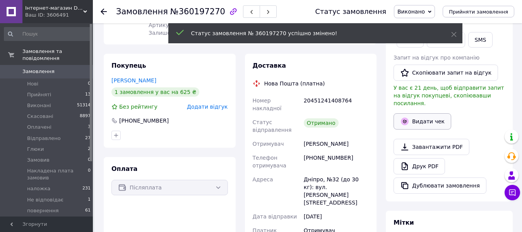
click at [425, 118] on button "Видати чек" at bounding box center [422, 121] width 58 height 16
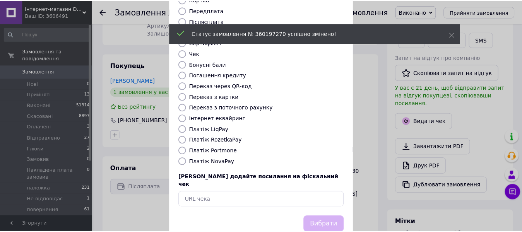
scroll to position [100, 0]
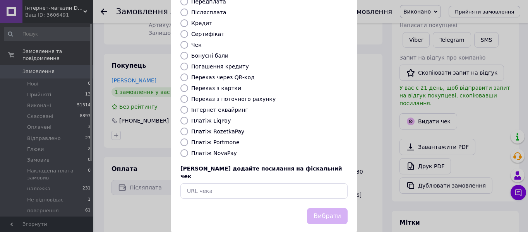
click at [221, 150] on label "Платіж NovaPay" at bounding box center [214, 153] width 46 height 6
click at [188, 149] on input "Платіж NovaPay" at bounding box center [184, 153] width 8 height 8
radio input "true"
click at [321, 208] on button "Вибрати" at bounding box center [327, 216] width 41 height 17
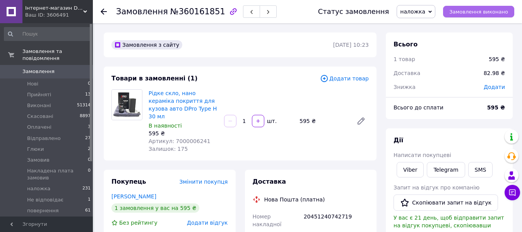
click at [467, 11] on span "Замовлення виконано" at bounding box center [478, 12] width 59 height 6
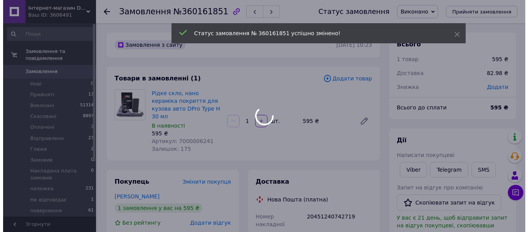
scroll to position [77, 0]
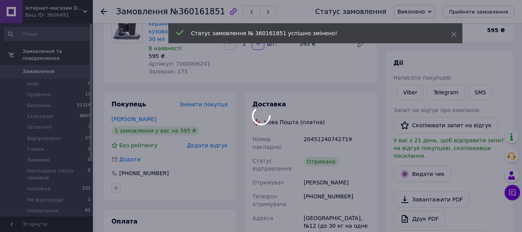
click at [431, 170] on div at bounding box center [261, 116] width 522 height 232
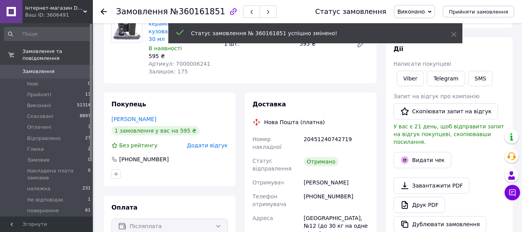
click at [431, 168] on div "Дії Написати покупцеві Viber Telegram SMS Запит на відгук про компанію   Скопію…" at bounding box center [448, 139] width 111 height 188
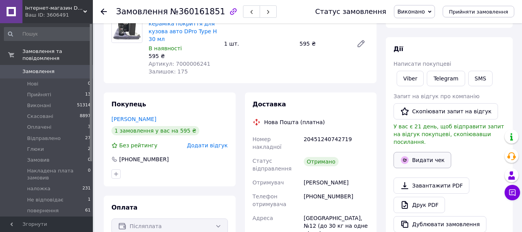
click at [429, 152] on button "Видати чек" at bounding box center [422, 160] width 58 height 16
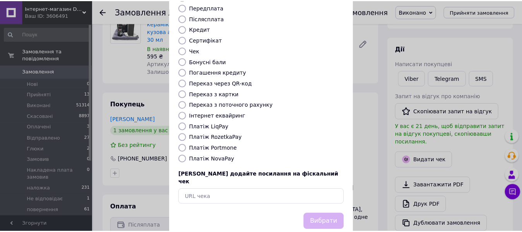
scroll to position [100, 0]
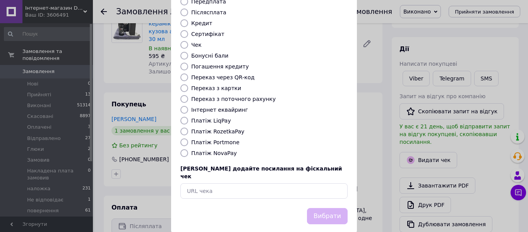
click at [222, 150] on label "Платіж NovaPay" at bounding box center [214, 153] width 46 height 6
click at [188, 149] on input "Платіж NovaPay" at bounding box center [184, 153] width 8 height 8
radio input "true"
click at [322, 208] on button "Вибрати" at bounding box center [327, 216] width 41 height 17
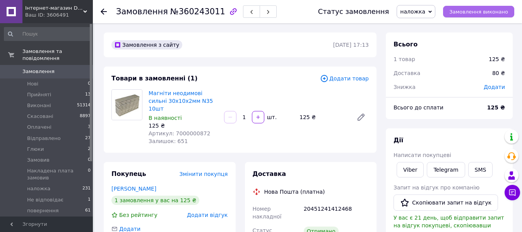
click at [488, 14] on span "Замовлення виконано" at bounding box center [478, 12] width 59 height 6
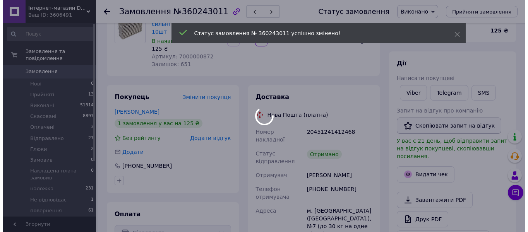
scroll to position [77, 0]
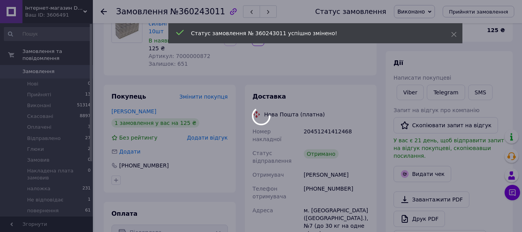
click at [415, 168] on div at bounding box center [261, 116] width 522 height 232
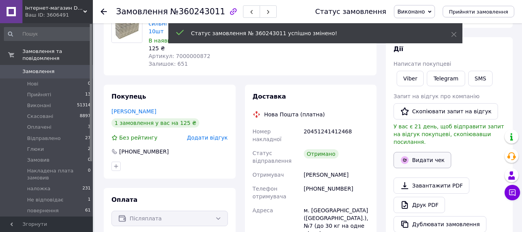
click at [423, 153] on button "Видати чек" at bounding box center [422, 160] width 58 height 16
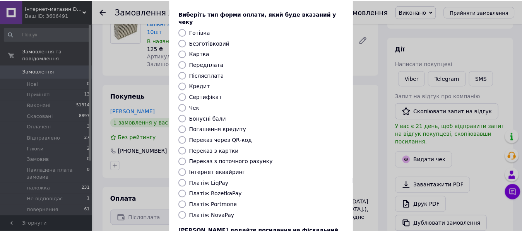
scroll to position [100, 0]
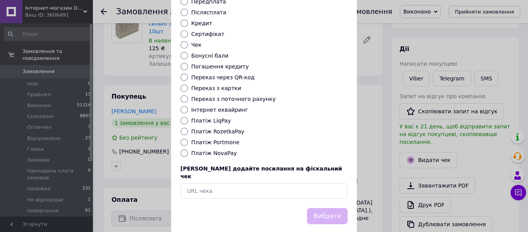
click at [218, 150] on label "Платіж NovaPay" at bounding box center [214, 153] width 46 height 6
click at [188, 149] on input "Платіж NovaPay" at bounding box center [184, 153] width 8 height 8
radio input "true"
click at [338, 208] on button "Вибрати" at bounding box center [327, 216] width 41 height 17
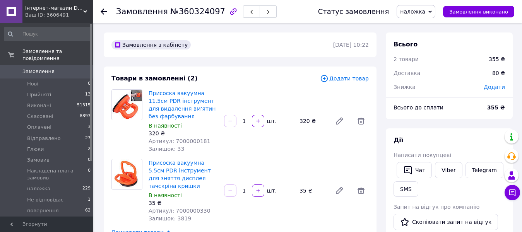
scroll to position [5, 0]
click at [451, 15] on button "Замовлення виконано" at bounding box center [478, 12] width 71 height 12
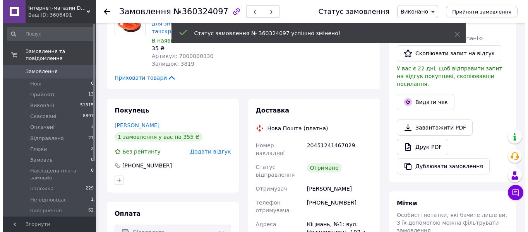
scroll to position [23, 0]
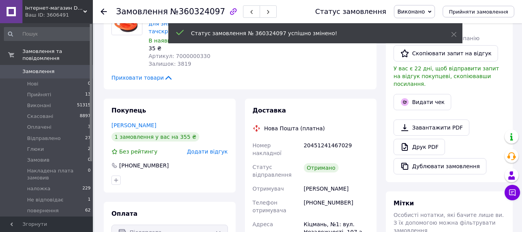
click at [412, 109] on div "[PERSON_NAME] покупцеві   Чат Viber Telegram SMS Запит на відгук про компанію  …" at bounding box center [448, 71] width 111 height 207
click at [428, 97] on button "Видати чек" at bounding box center [422, 102] width 58 height 16
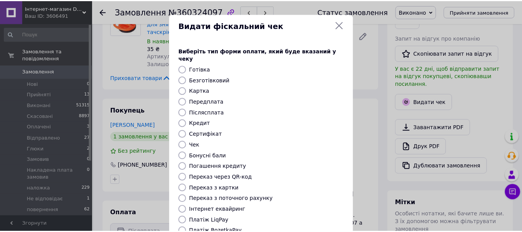
scroll to position [100, 0]
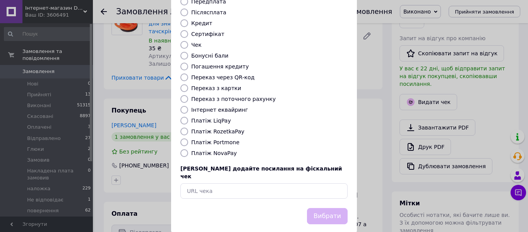
click at [212, 150] on label "Платіж NovaPay" at bounding box center [214, 153] width 46 height 6
click at [188, 149] on input "Платіж NovaPay" at bounding box center [184, 153] width 8 height 8
radio input "true"
click at [324, 208] on button "Вибрати" at bounding box center [327, 216] width 41 height 17
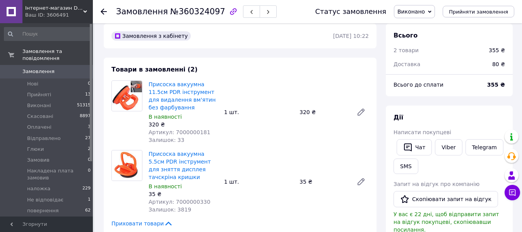
scroll to position [0, 0]
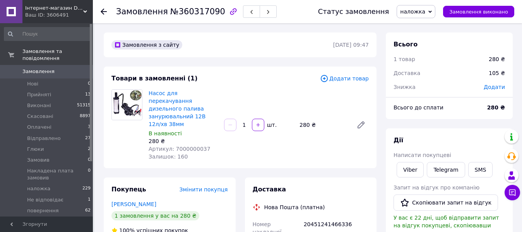
scroll to position [39, 0]
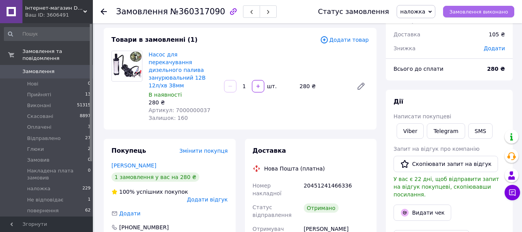
click at [453, 9] on button "Замовлення виконано" at bounding box center [478, 12] width 71 height 12
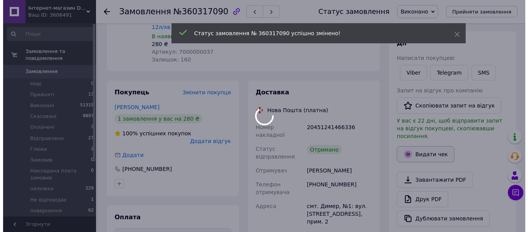
scroll to position [116, 0]
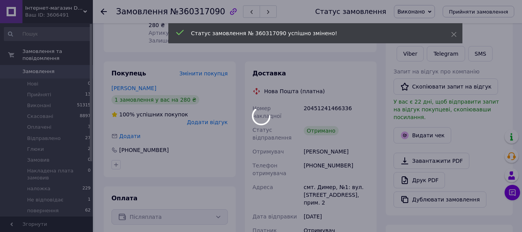
click at [426, 127] on div at bounding box center [261, 116] width 522 height 232
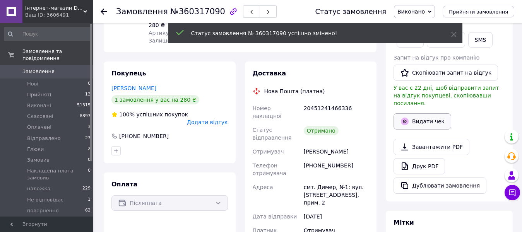
click at [428, 119] on button "Видати чек" at bounding box center [422, 121] width 58 height 16
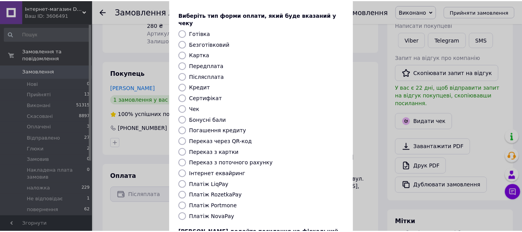
scroll to position [77, 0]
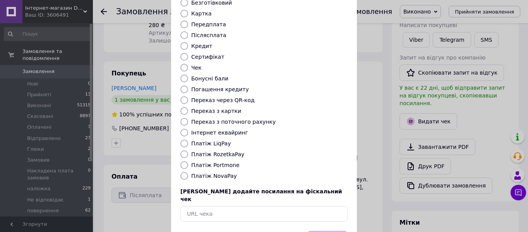
click at [207, 173] on label "Платіж NovaPay" at bounding box center [214, 176] width 46 height 6
click at [188, 172] on input "Платіж NovaPay" at bounding box center [184, 176] width 8 height 8
radio input "true"
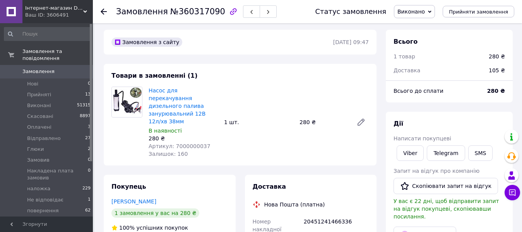
scroll to position [0, 0]
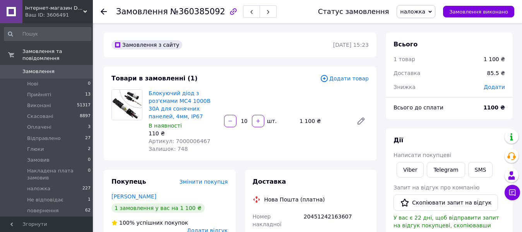
scroll to position [9, 0]
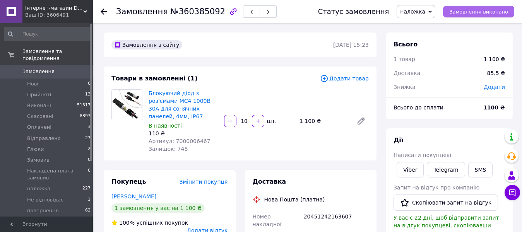
click at [469, 14] on span "Замовлення виконано" at bounding box center [478, 12] width 59 height 6
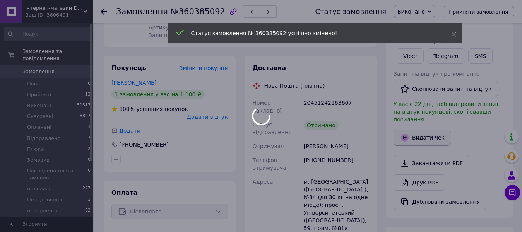
scroll to position [116, 0]
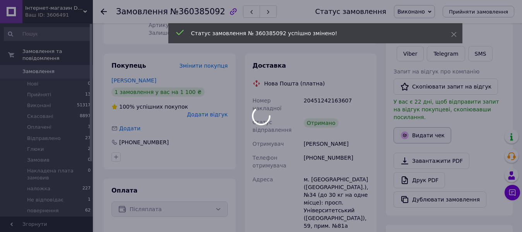
click at [425, 127] on div at bounding box center [261, 116] width 522 height 232
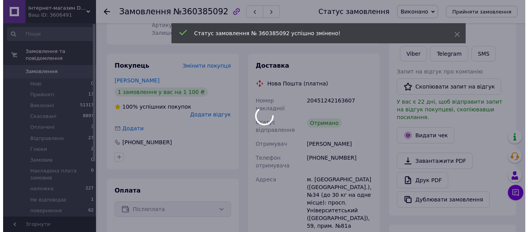
scroll to position [28, 0]
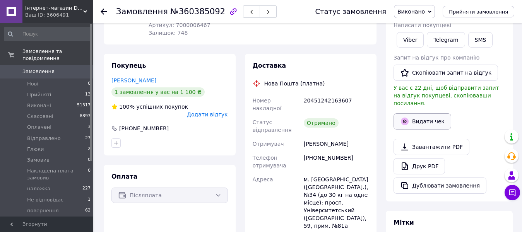
click at [426, 115] on button "Видати чек" at bounding box center [422, 121] width 58 height 16
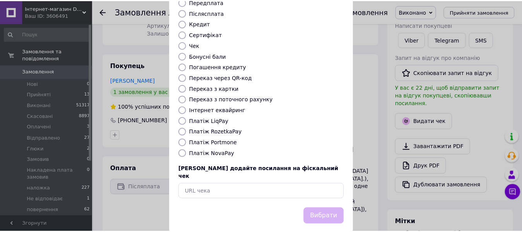
scroll to position [100, 0]
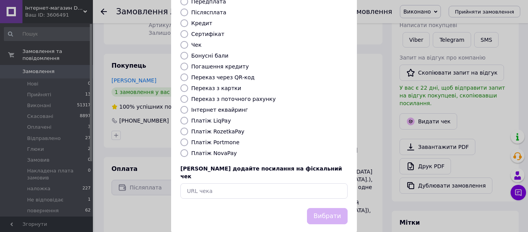
click at [210, 150] on label "Платіж NovaPay" at bounding box center [214, 153] width 46 height 6
click at [188, 149] on input "Платіж NovaPay" at bounding box center [184, 153] width 8 height 8
radio input "true"
click at [183, 149] on input "Платіж NovaPay" at bounding box center [184, 153] width 8 height 8
click at [322, 208] on button "Вибрати" at bounding box center [327, 216] width 41 height 17
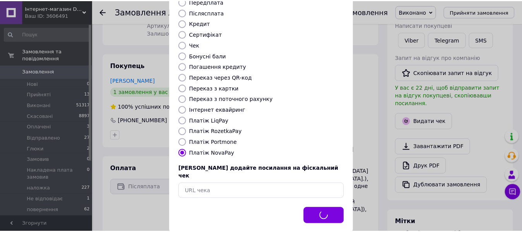
scroll to position [28, 0]
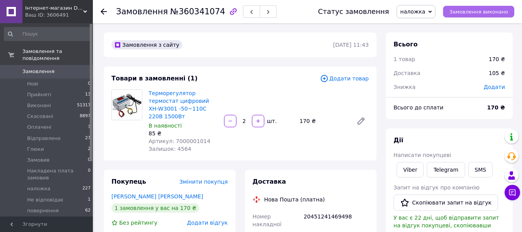
click at [468, 9] on span "Замовлення виконано" at bounding box center [478, 12] width 59 height 6
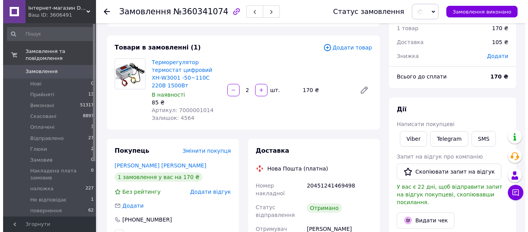
scroll to position [77, 0]
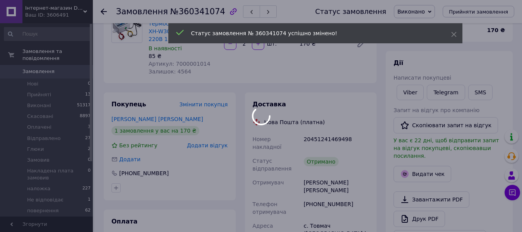
click at [420, 166] on div at bounding box center [261, 116] width 522 height 232
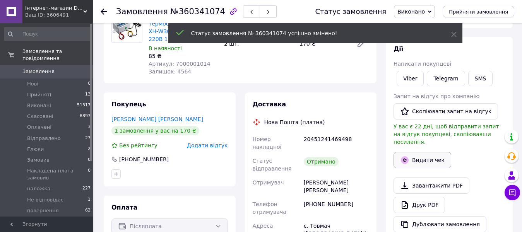
click at [424, 157] on button "Видати чек" at bounding box center [422, 160] width 58 height 16
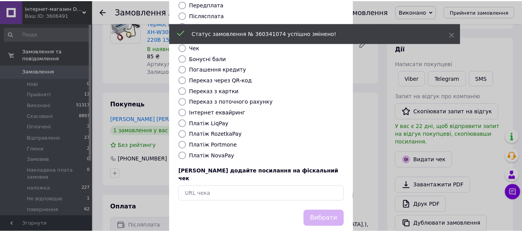
scroll to position [100, 0]
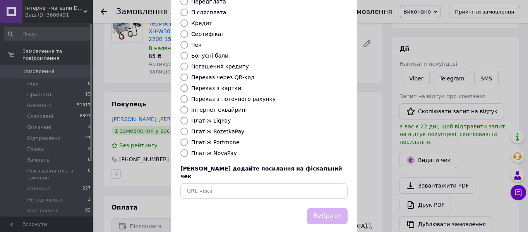
click at [200, 150] on label "Платіж NovaPay" at bounding box center [214, 153] width 46 height 6
click at [188, 149] on input "Платіж NovaPay" at bounding box center [184, 153] width 8 height 8
radio input "true"
click at [327, 208] on button "Вибрати" at bounding box center [327, 216] width 41 height 17
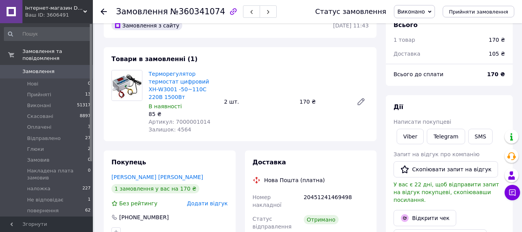
scroll to position [0, 0]
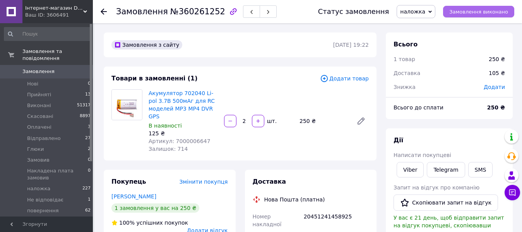
click at [466, 10] on span "Замовлення виконано" at bounding box center [478, 12] width 59 height 6
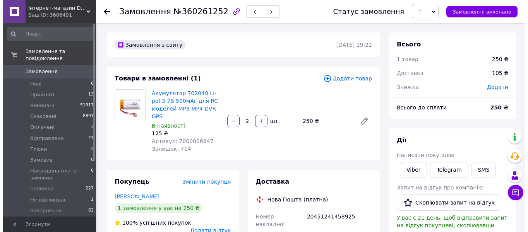
scroll to position [77, 0]
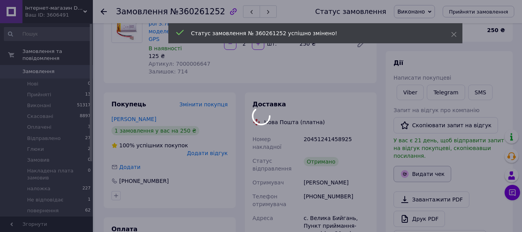
click at [433, 171] on div at bounding box center [261, 116] width 522 height 232
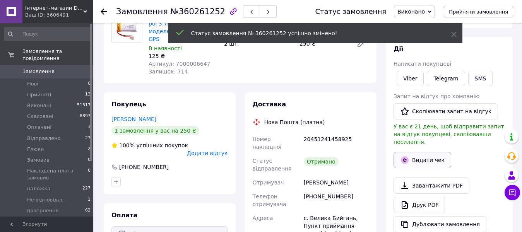
click at [431, 157] on button "Видати чек" at bounding box center [422, 160] width 58 height 16
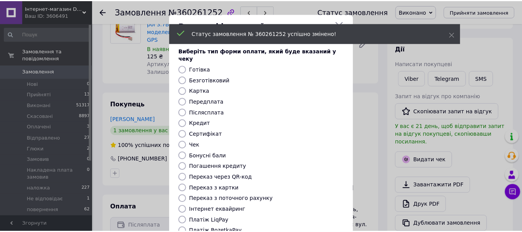
scroll to position [100, 0]
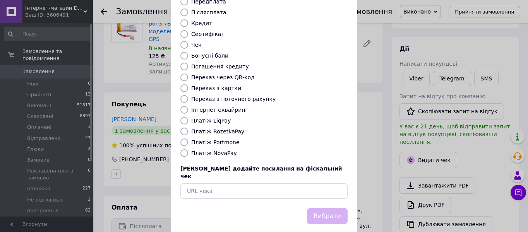
click at [205, 150] on label "Платіж NovaPay" at bounding box center [214, 153] width 46 height 6
click at [188, 149] on input "Платіж NovaPay" at bounding box center [184, 153] width 8 height 8
radio input "true"
click at [331, 208] on button "Вибрати" at bounding box center [327, 216] width 41 height 17
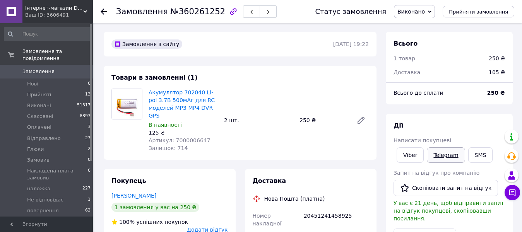
scroll to position [0, 0]
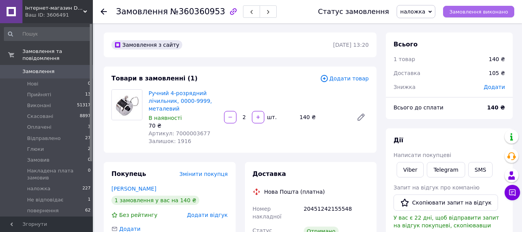
click at [488, 10] on span "Замовлення виконано" at bounding box center [478, 12] width 59 height 6
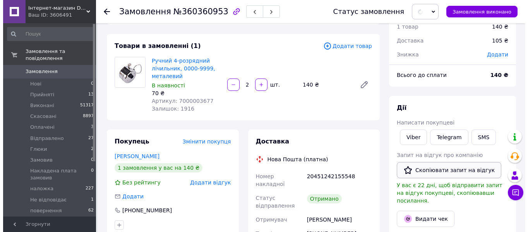
scroll to position [77, 0]
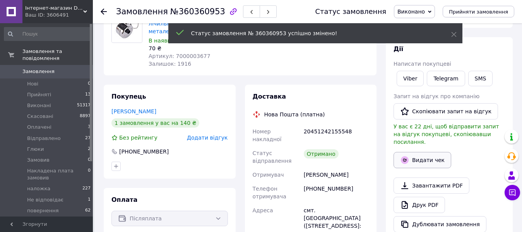
click at [424, 152] on button "Видати чек" at bounding box center [422, 160] width 58 height 16
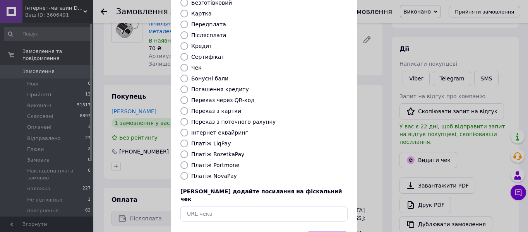
click at [187, 172] on div at bounding box center [184, 176] width 11 height 8
click at [184, 172] on input "Платіж NovaPay" at bounding box center [184, 176] width 8 height 8
radio input "true"
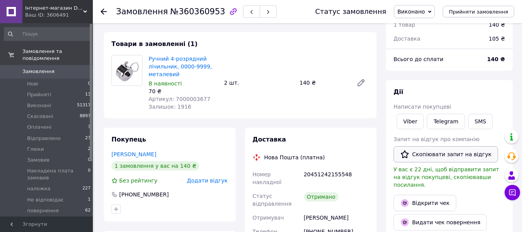
scroll to position [0, 0]
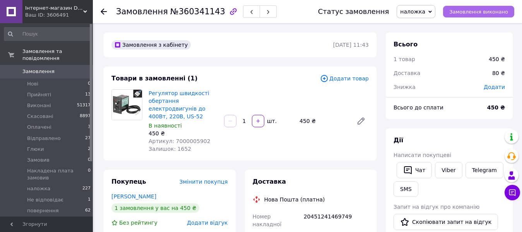
click at [487, 12] on span "Замовлення виконано" at bounding box center [478, 12] width 59 height 6
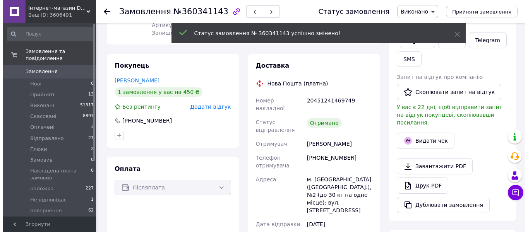
scroll to position [5, 0]
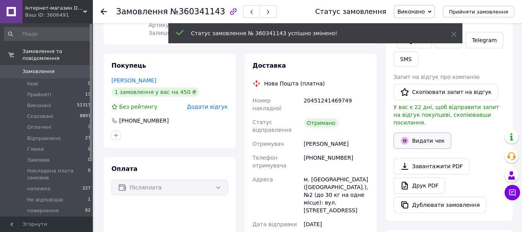
click at [423, 134] on button "Видати чек" at bounding box center [422, 141] width 58 height 16
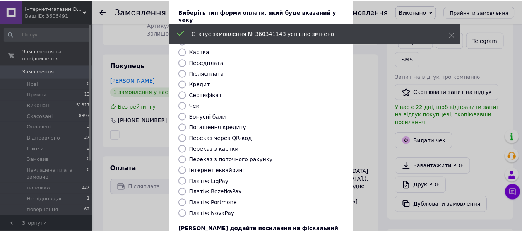
scroll to position [100, 0]
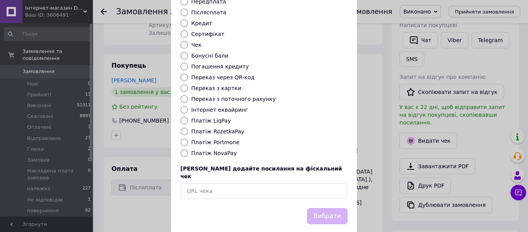
click at [203, 150] on label "Платіж NovaPay" at bounding box center [214, 153] width 46 height 6
click at [188, 149] on input "Платіж NovaPay" at bounding box center [184, 153] width 8 height 8
radio input "true"
click at [328, 208] on button "Вибрати" at bounding box center [327, 216] width 41 height 17
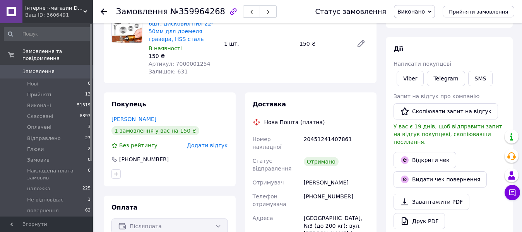
scroll to position [15, 0]
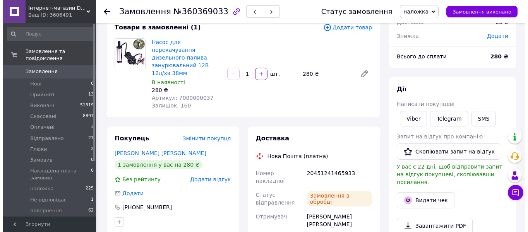
scroll to position [77, 0]
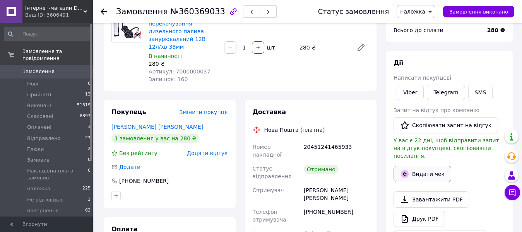
click at [425, 171] on button "Видати чек" at bounding box center [422, 174] width 58 height 16
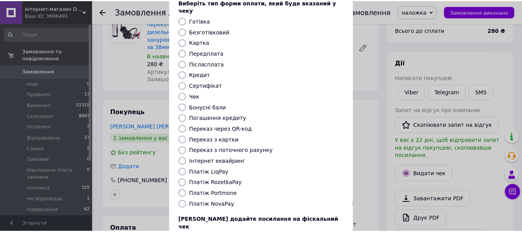
scroll to position [100, 0]
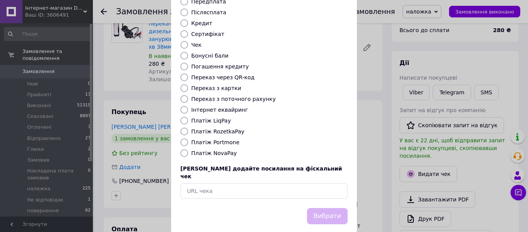
click at [218, 150] on label "Платіж NovaPay" at bounding box center [214, 153] width 46 height 6
click at [188, 149] on input "Платіж NovaPay" at bounding box center [184, 153] width 8 height 8
radio input "true"
click at [334, 208] on button "Вибрати" at bounding box center [327, 216] width 41 height 17
click at [475, 11] on div "Видати фіскальний чек Виберіть тип форми оплати, який буде вказаний у чеку Готі…" at bounding box center [264, 74] width 528 height 348
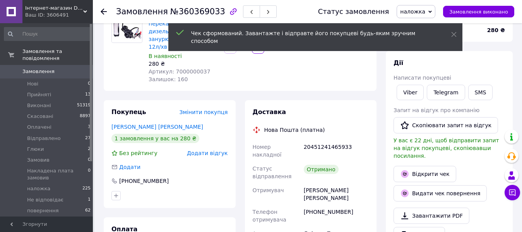
click at [475, 11] on span "Замовлення виконано" at bounding box center [478, 12] width 59 height 6
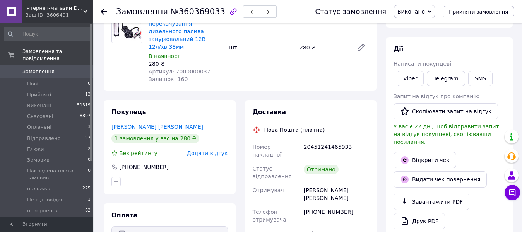
scroll to position [116, 0]
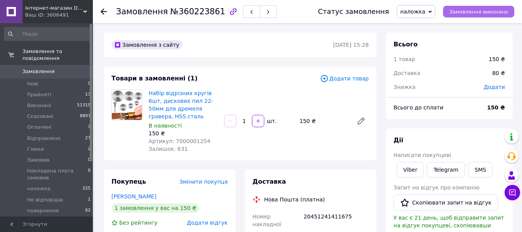
click at [469, 12] on span "Замовлення виконано" at bounding box center [478, 12] width 59 height 6
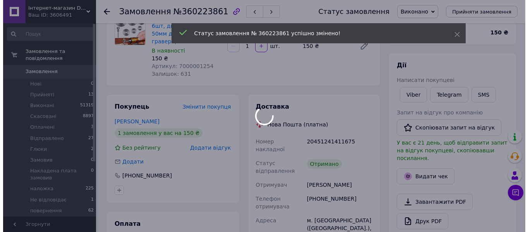
scroll to position [77, 0]
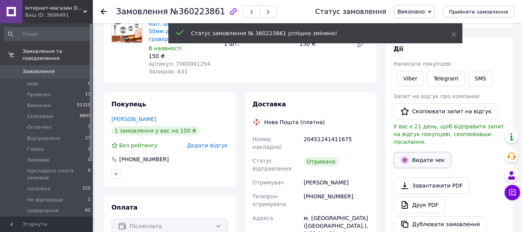
click at [430, 152] on button "Видати чек" at bounding box center [422, 160] width 58 height 16
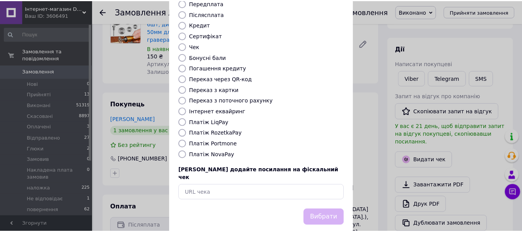
scroll to position [100, 0]
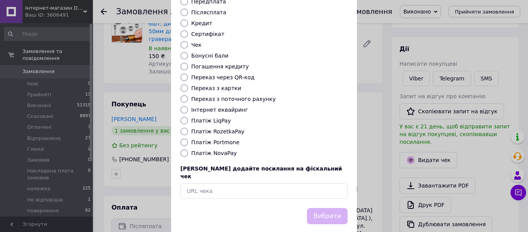
click at [223, 150] on label "Платіж NovaPay" at bounding box center [214, 153] width 46 height 6
click at [188, 149] on input "Платіж NovaPay" at bounding box center [184, 153] width 8 height 8
radio input "true"
click at [337, 208] on button "Вибрати" at bounding box center [327, 216] width 41 height 17
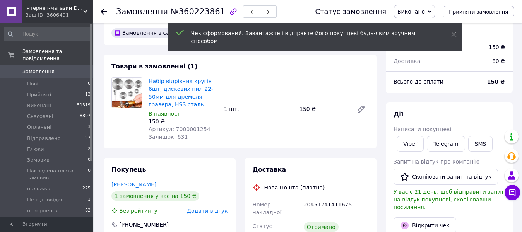
scroll to position [0, 0]
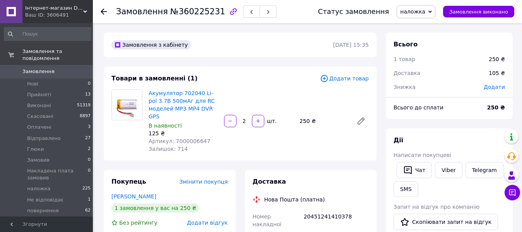
scroll to position [65, 0]
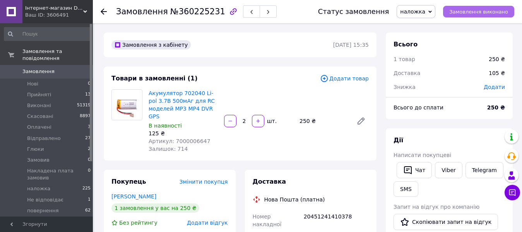
click at [460, 12] on span "Замовлення виконано" at bounding box center [478, 12] width 59 height 6
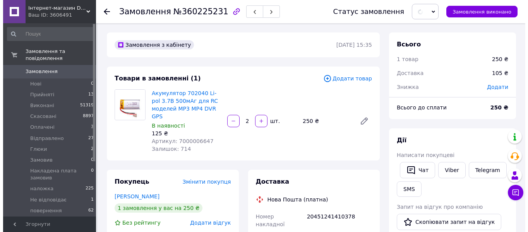
scroll to position [77, 0]
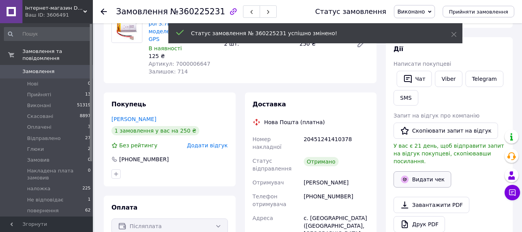
click at [426, 176] on button "Видати чек" at bounding box center [422, 179] width 58 height 16
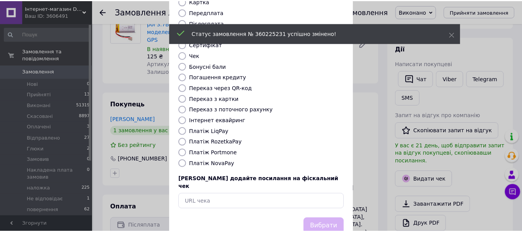
scroll to position [100, 0]
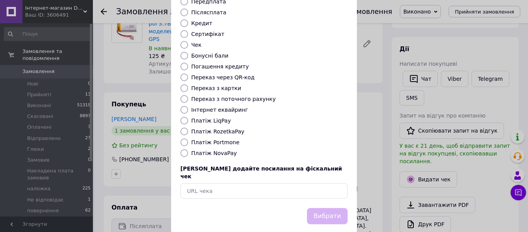
click at [203, 150] on label "Платіж NovaPay" at bounding box center [214, 153] width 46 height 6
click at [188, 149] on input "Платіж NovaPay" at bounding box center [184, 153] width 8 height 8
radio input "true"
click at [325, 208] on button "Вибрати" at bounding box center [327, 216] width 41 height 17
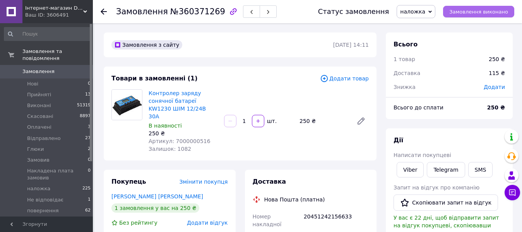
click at [477, 14] on span "Замовлення виконано" at bounding box center [478, 12] width 59 height 6
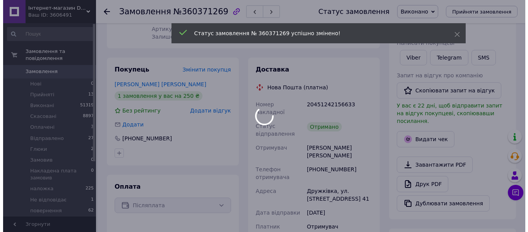
scroll to position [116, 0]
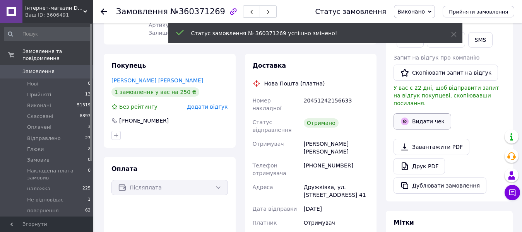
click at [435, 118] on button "Видати чек" at bounding box center [422, 121] width 58 height 16
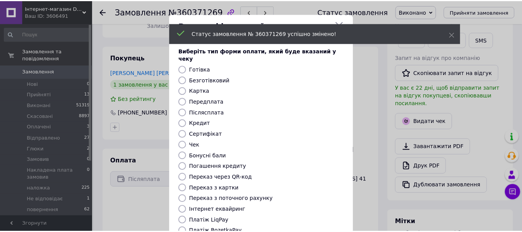
scroll to position [100, 0]
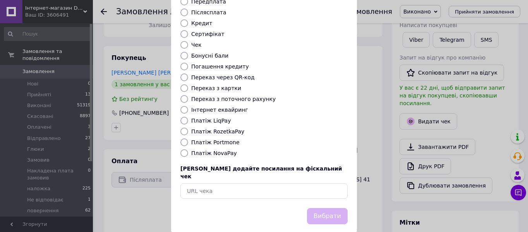
click at [221, 150] on label "Платіж NovaPay" at bounding box center [214, 153] width 46 height 6
click at [188, 149] on input "Платіж NovaPay" at bounding box center [184, 153] width 8 height 8
radio input "true"
click at [324, 208] on button "Вибрати" at bounding box center [327, 216] width 41 height 17
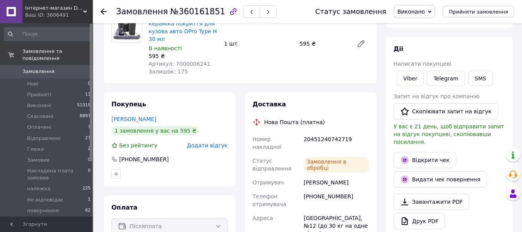
scroll to position [12, 0]
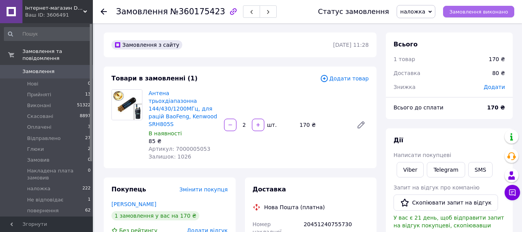
click at [475, 15] on button "Замовлення виконано" at bounding box center [478, 12] width 71 height 12
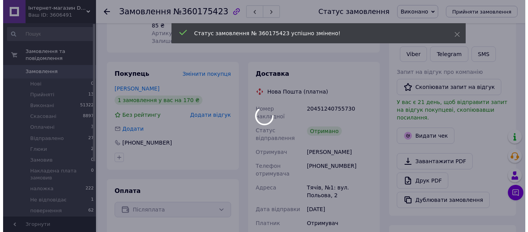
scroll to position [116, 0]
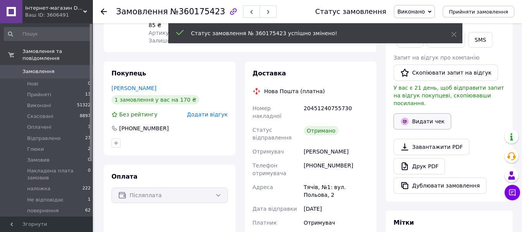
click at [424, 113] on button "Видати чек" at bounding box center [422, 121] width 58 height 16
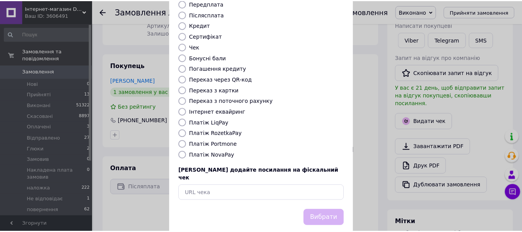
scroll to position [100, 0]
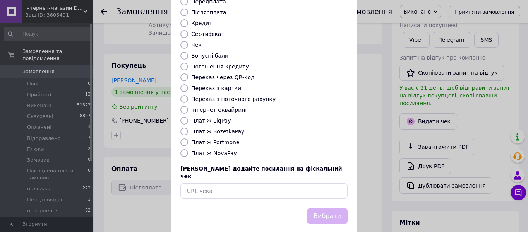
click at [210, 150] on label "Платіж NovaPay" at bounding box center [214, 153] width 46 height 6
click at [188, 149] on input "Платіж NovaPay" at bounding box center [184, 153] width 8 height 8
radio input "true"
click at [321, 208] on button "Вибрати" at bounding box center [327, 216] width 41 height 17
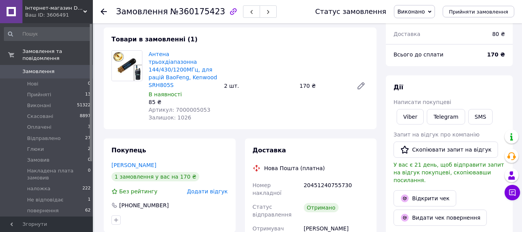
scroll to position [39, 0]
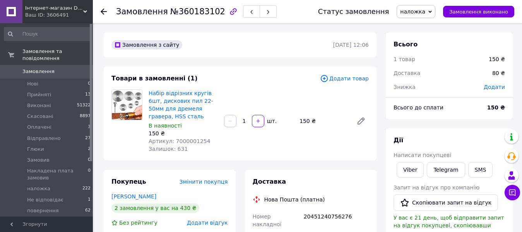
click at [458, 4] on div "Статус замовлення наложка Прийнято Виконано Скасовано Оплачено Відправлено Глюк…" at bounding box center [409, 11] width 212 height 23
click at [471, 14] on span "Замовлення виконано" at bounding box center [478, 12] width 59 height 6
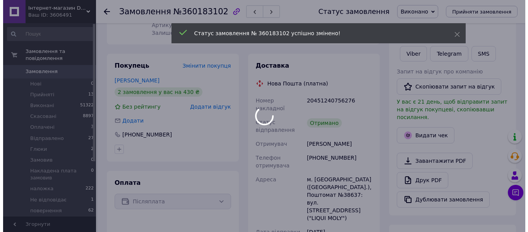
scroll to position [2, 0]
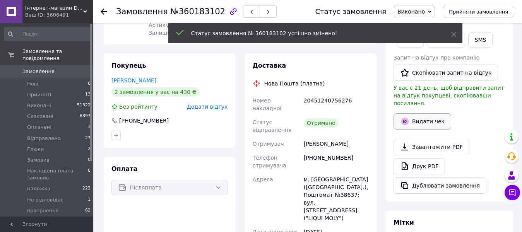
click at [429, 115] on button "Видати чек" at bounding box center [422, 121] width 58 height 16
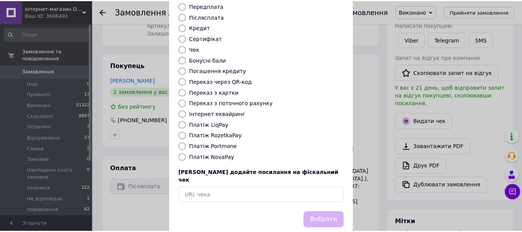
scroll to position [100, 0]
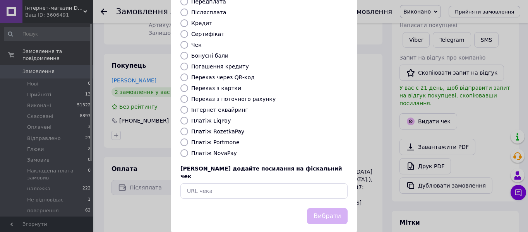
click at [214, 150] on label "Платіж NovaPay" at bounding box center [214, 153] width 46 height 6
click at [188, 149] on input "Платіж NovaPay" at bounding box center [184, 153] width 8 height 8
radio input "true"
click at [335, 208] on button "Вибрати" at bounding box center [327, 216] width 41 height 17
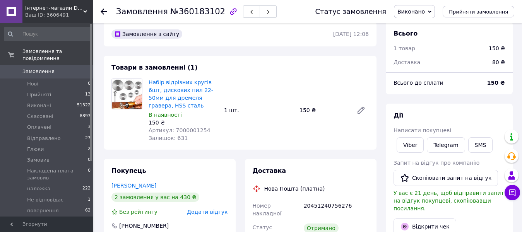
scroll to position [0, 0]
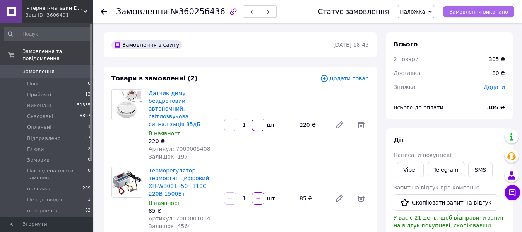
click at [475, 11] on span "Замовлення виконано" at bounding box center [478, 12] width 59 height 6
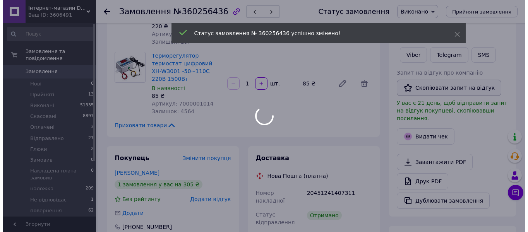
scroll to position [116, 0]
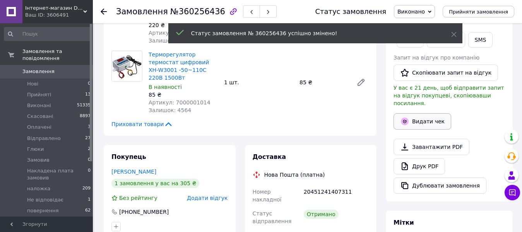
click at [425, 113] on button "Видати чек" at bounding box center [422, 121] width 58 height 16
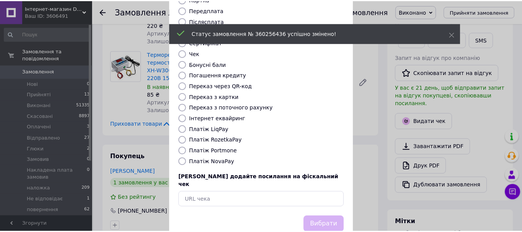
scroll to position [100, 0]
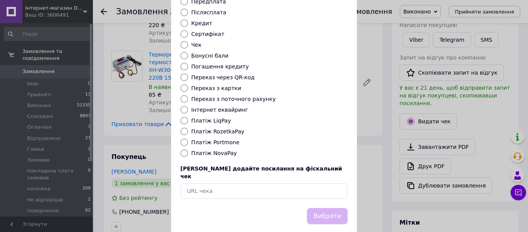
click at [214, 150] on label "Платіж NovaPay" at bounding box center [214, 153] width 46 height 6
click at [188, 149] on input "Платіж NovaPay" at bounding box center [184, 153] width 8 height 8
radio input "true"
click at [326, 208] on button "Вибрати" at bounding box center [327, 216] width 41 height 17
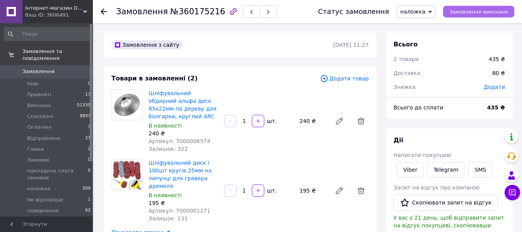
click at [469, 15] on span "Замовлення виконано" at bounding box center [478, 12] width 59 height 6
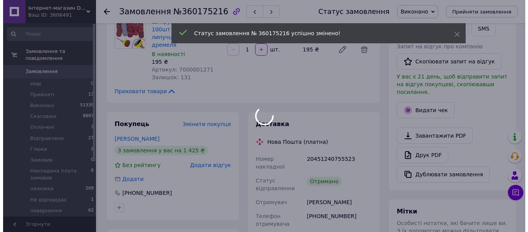
scroll to position [155, 0]
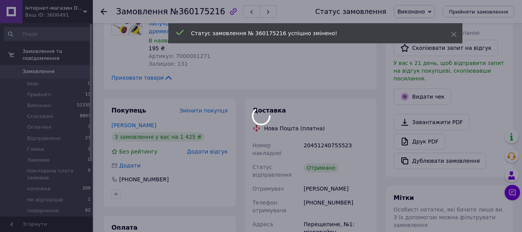
click at [425, 90] on div at bounding box center [261, 116] width 522 height 232
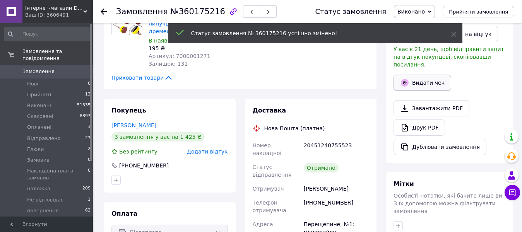
click at [426, 75] on button "Видати чек" at bounding box center [422, 83] width 58 height 16
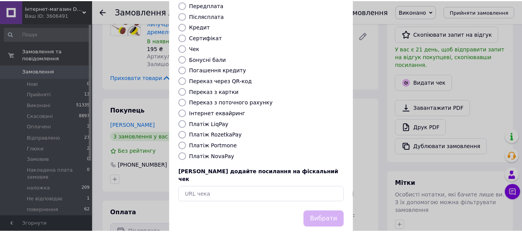
scroll to position [100, 0]
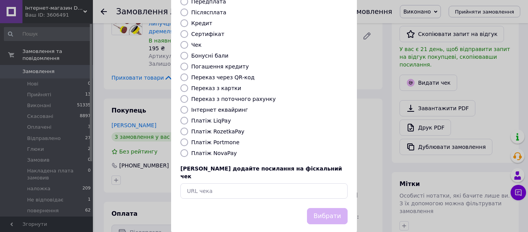
click at [207, 140] on div "Виберіть тип форми оплати, який буде вказаний у чеку Готівка Безготівковий Карт…" at bounding box center [264, 72] width 186 height 271
click at [206, 150] on label "Платіж NovaPay" at bounding box center [214, 153] width 46 height 6
click at [188, 149] on input "Платіж NovaPay" at bounding box center [184, 153] width 8 height 8
radio input "true"
click at [327, 208] on button "Вибрати" at bounding box center [327, 216] width 41 height 17
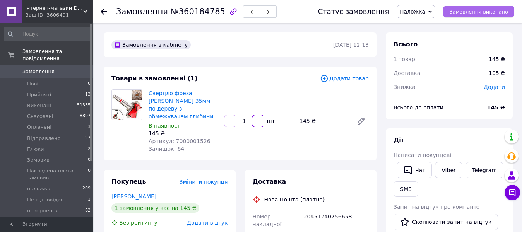
click at [460, 10] on span "Замовлення виконано" at bounding box center [478, 12] width 59 height 6
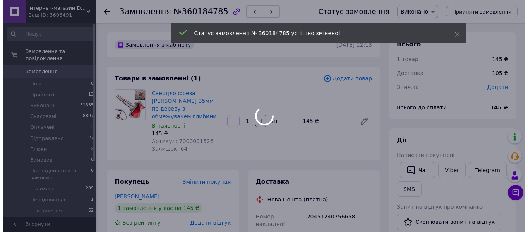
scroll to position [77, 0]
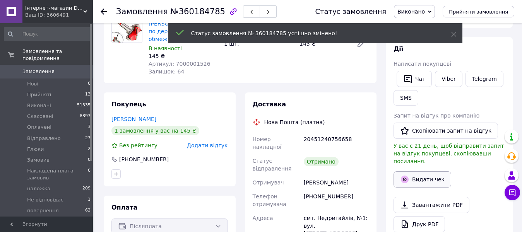
click at [421, 176] on button "Видати чек" at bounding box center [422, 179] width 58 height 16
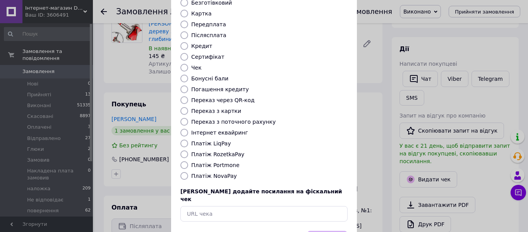
click at [218, 173] on label "Платіж NovaPay" at bounding box center [214, 176] width 46 height 6
click at [188, 172] on input "Платіж NovaPay" at bounding box center [184, 176] width 8 height 8
radio input "true"
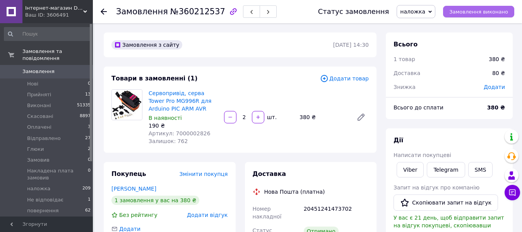
click at [463, 14] on span "Замовлення виконано" at bounding box center [478, 12] width 59 height 6
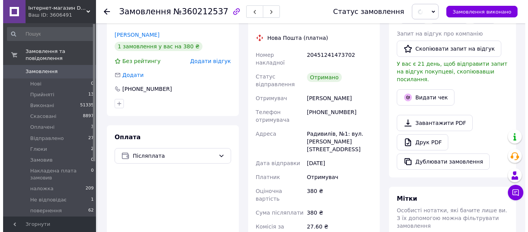
scroll to position [155, 0]
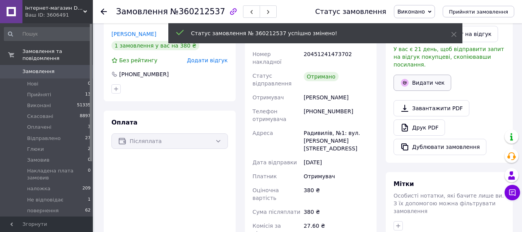
click at [429, 77] on button "Видати чек" at bounding box center [422, 83] width 58 height 16
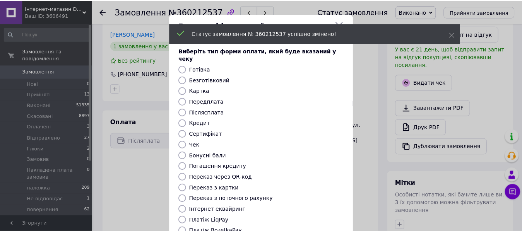
scroll to position [100, 0]
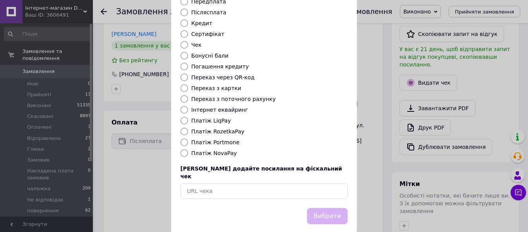
click at [209, 150] on label "Платіж NovaPay" at bounding box center [214, 153] width 46 height 6
click at [188, 149] on input "Платіж NovaPay" at bounding box center [184, 153] width 8 height 8
radio input "true"
click at [325, 208] on button "Вибрати" at bounding box center [327, 216] width 41 height 17
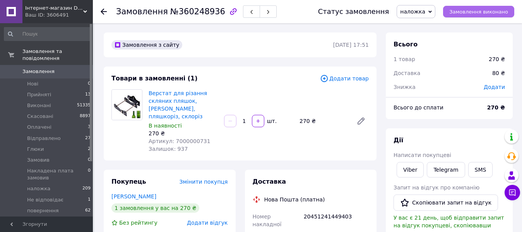
click at [472, 7] on button "Замовлення виконано" at bounding box center [478, 12] width 71 height 12
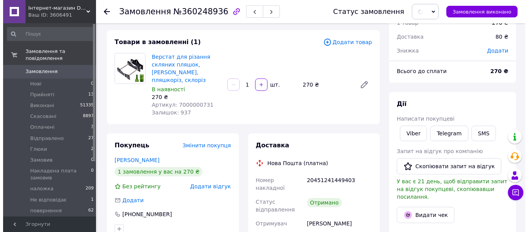
scroll to position [77, 0]
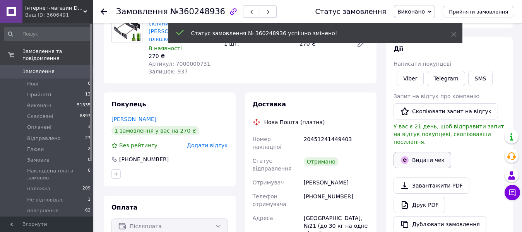
click at [434, 154] on button "Видати чек" at bounding box center [422, 160] width 58 height 16
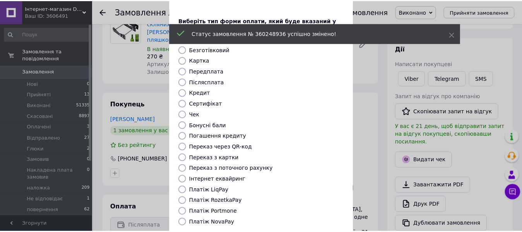
scroll to position [100, 0]
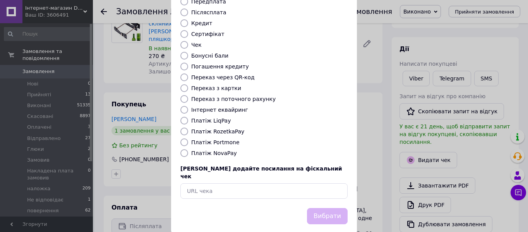
click at [203, 150] on label "Платіж NovaPay" at bounding box center [214, 153] width 46 height 6
click at [188, 149] on input "Платіж NovaPay" at bounding box center [184, 153] width 8 height 8
radio input "true"
click at [320, 208] on button "Вибрати" at bounding box center [327, 216] width 41 height 17
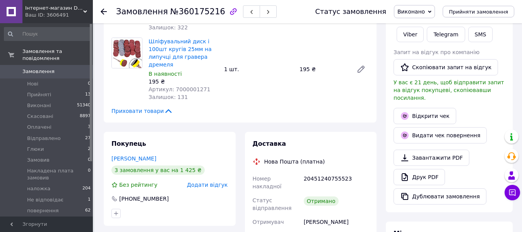
scroll to position [5, 0]
click at [43, 124] on span "Оплачені" at bounding box center [39, 127] width 24 height 7
